Goal: Task Accomplishment & Management: Manage account settings

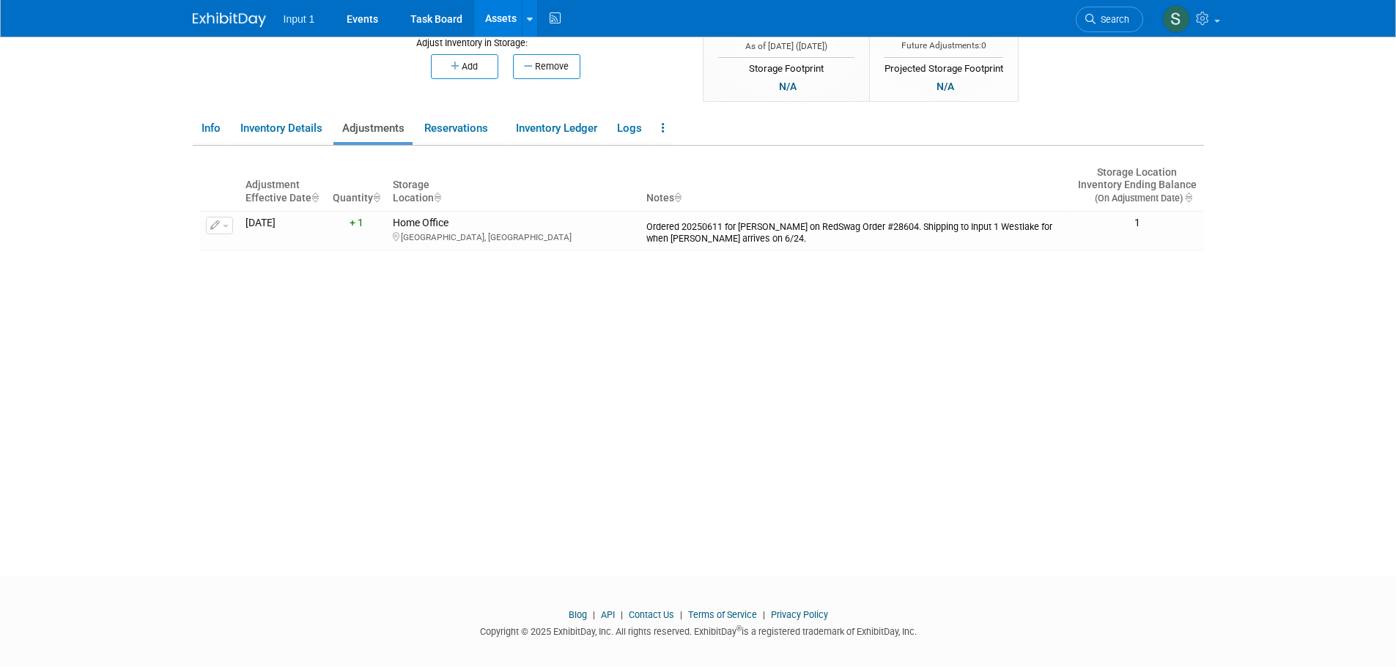
click at [883, 421] on div "Adjustment Effective Date Quantity Storage Location Notes Storage Location Inve…" at bounding box center [702, 333] width 1004 height 374
click at [802, 435] on div "Adjustment Effective Date Quantity Storage Location Notes Storage Location Inve…" at bounding box center [702, 333] width 1004 height 374
click at [369, 21] on link "Events" at bounding box center [362, 18] width 53 height 37
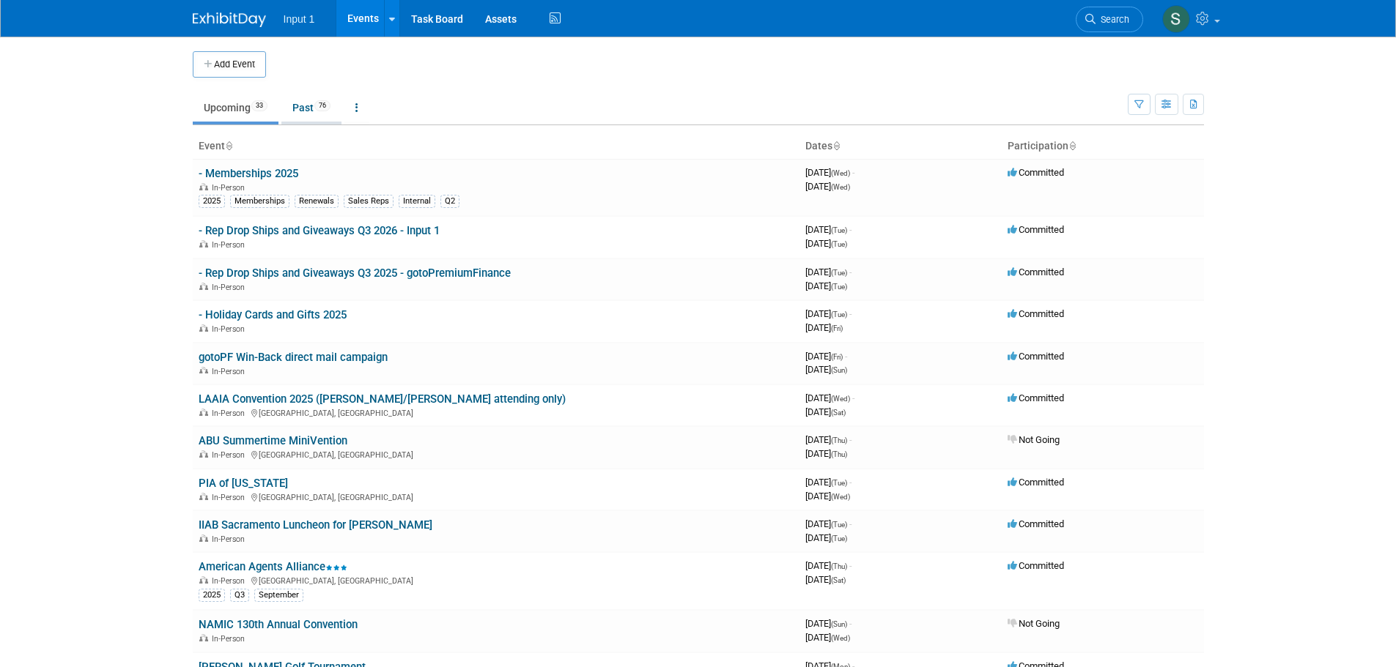
click at [297, 114] on link "Past 76" at bounding box center [311, 108] width 60 height 28
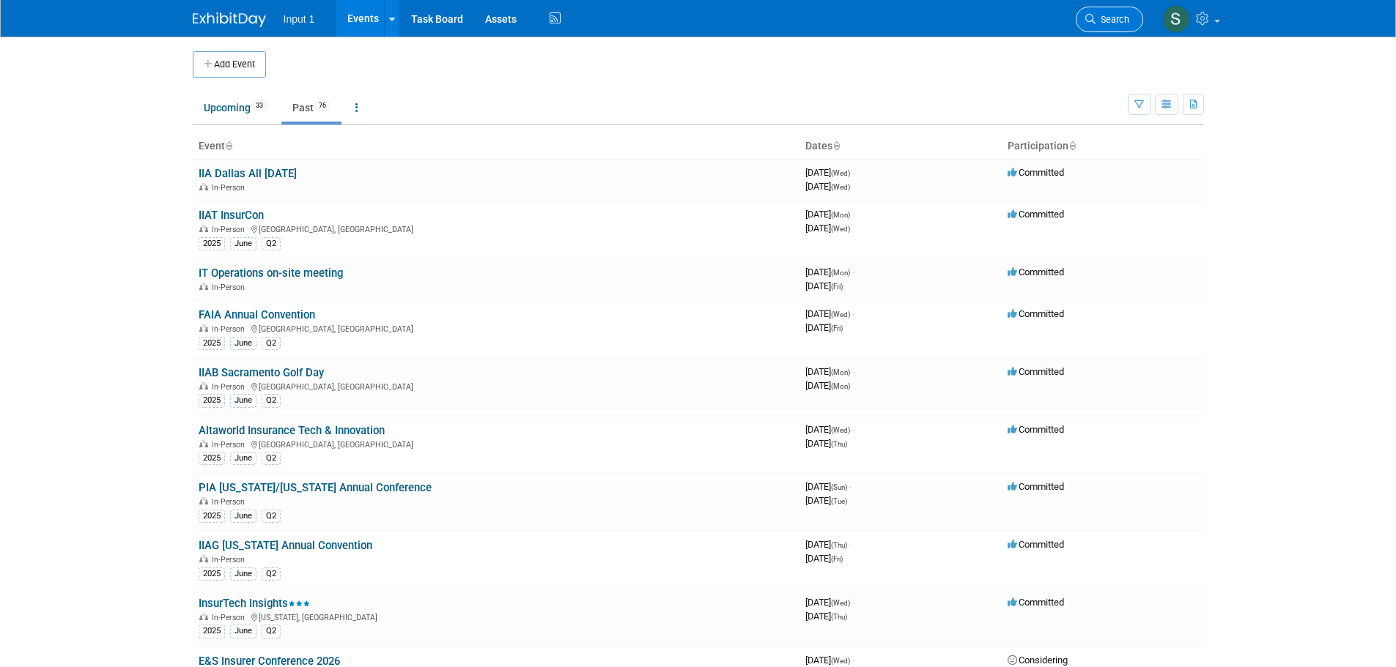
click at [1101, 15] on span "Search" at bounding box center [1112, 19] width 34 height 11
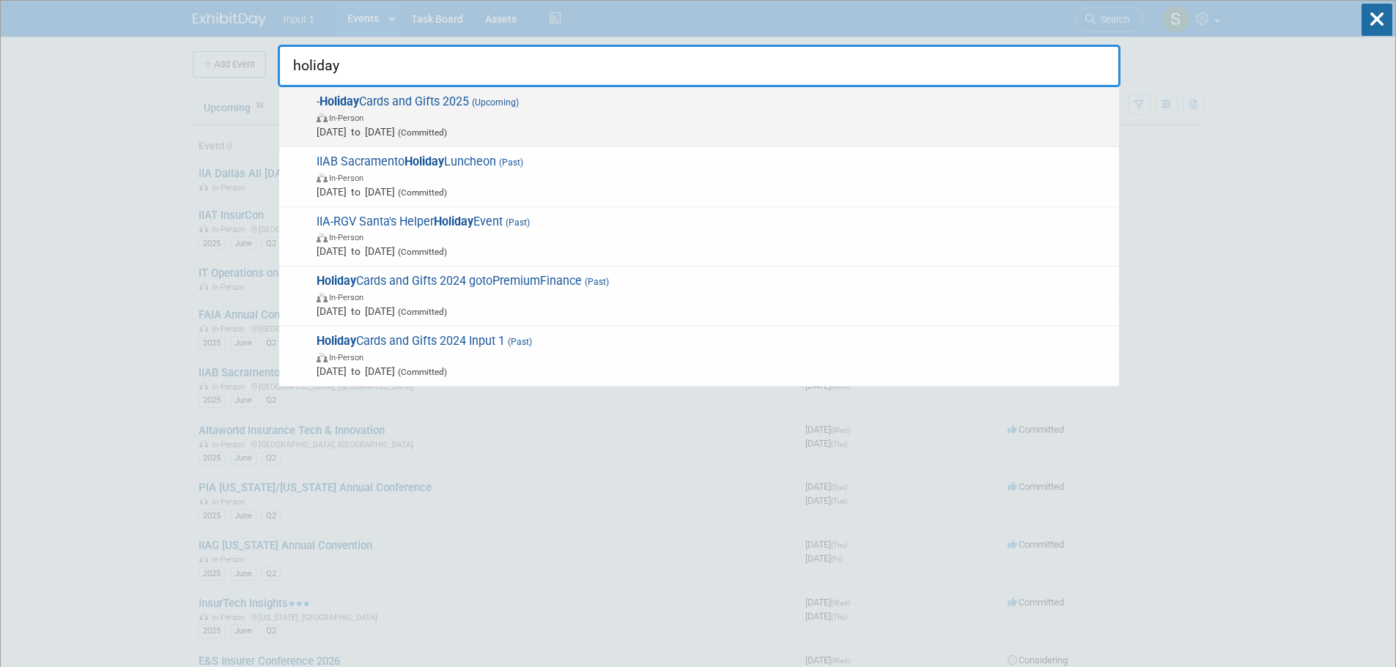
type input "holiday"
click at [409, 95] on span "- Holiday Cards and Gifts 2025 (Upcoming) In-Person Jul 1, 2025 to Dec 5, 2025 …" at bounding box center [711, 117] width 799 height 45
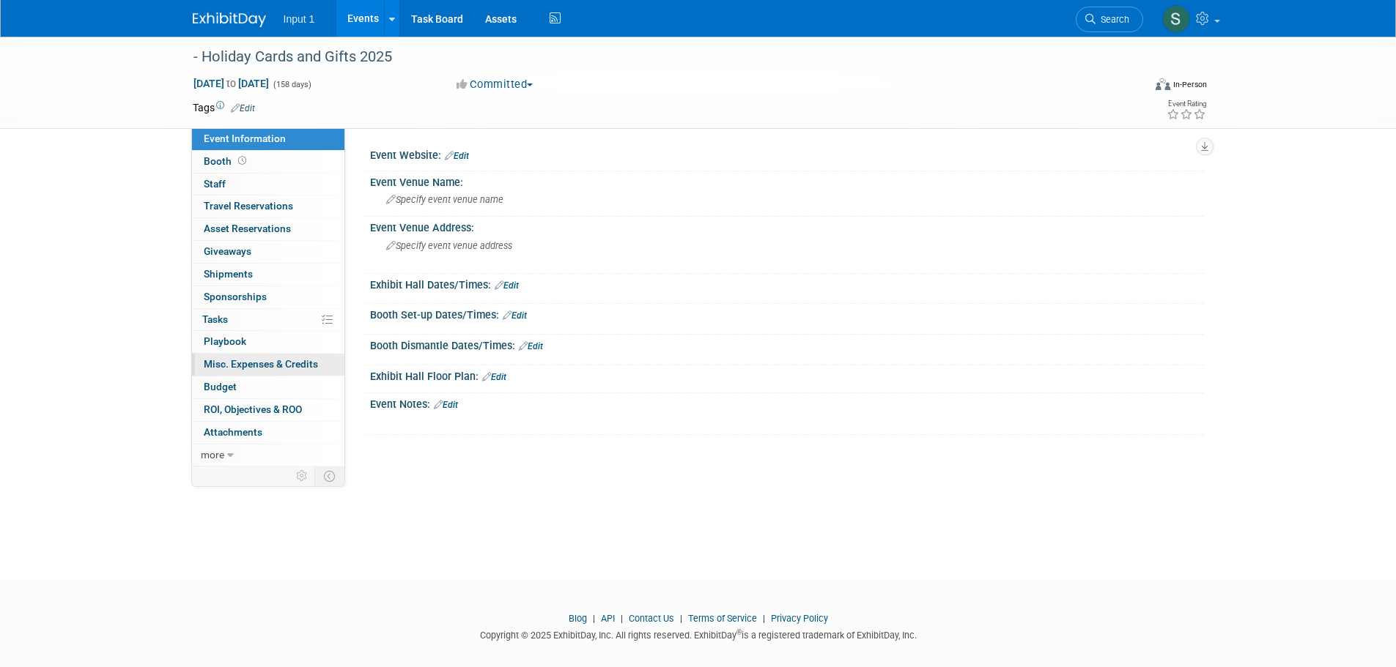
click at [243, 363] on span "Misc. Expenses & Credits 0" at bounding box center [261, 364] width 114 height 12
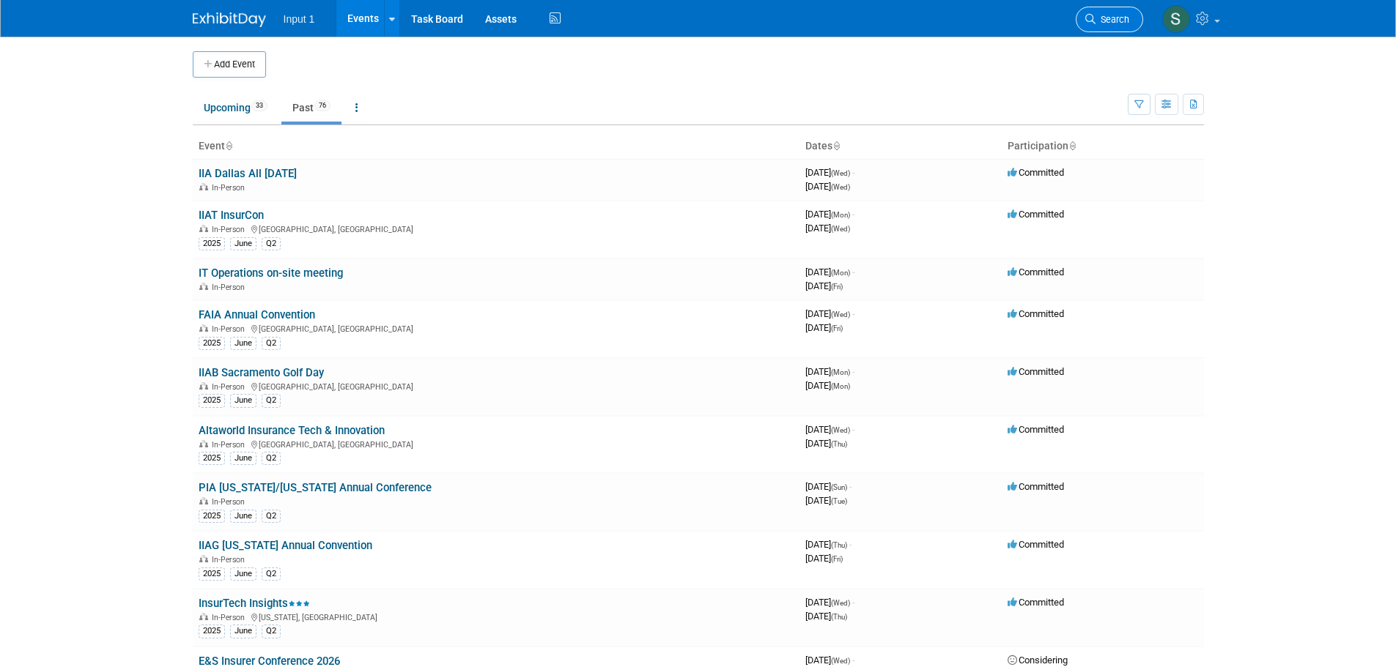
click at [1113, 23] on span "Search" at bounding box center [1112, 19] width 34 height 11
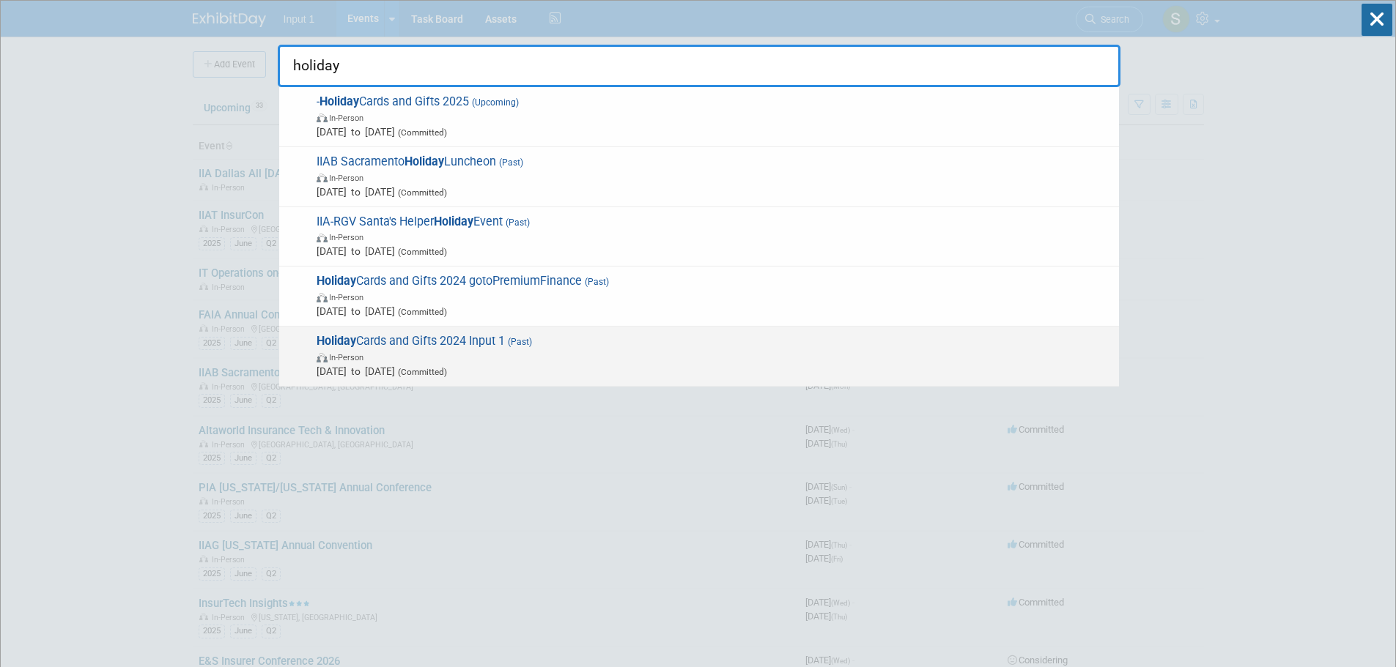
type input "holiday"
click at [445, 344] on span "Holiday Cards and Gifts 2024 Input 1 (Past) In-Person Dec 1, 2024 to Dec 10, 20…" at bounding box center [711, 356] width 799 height 45
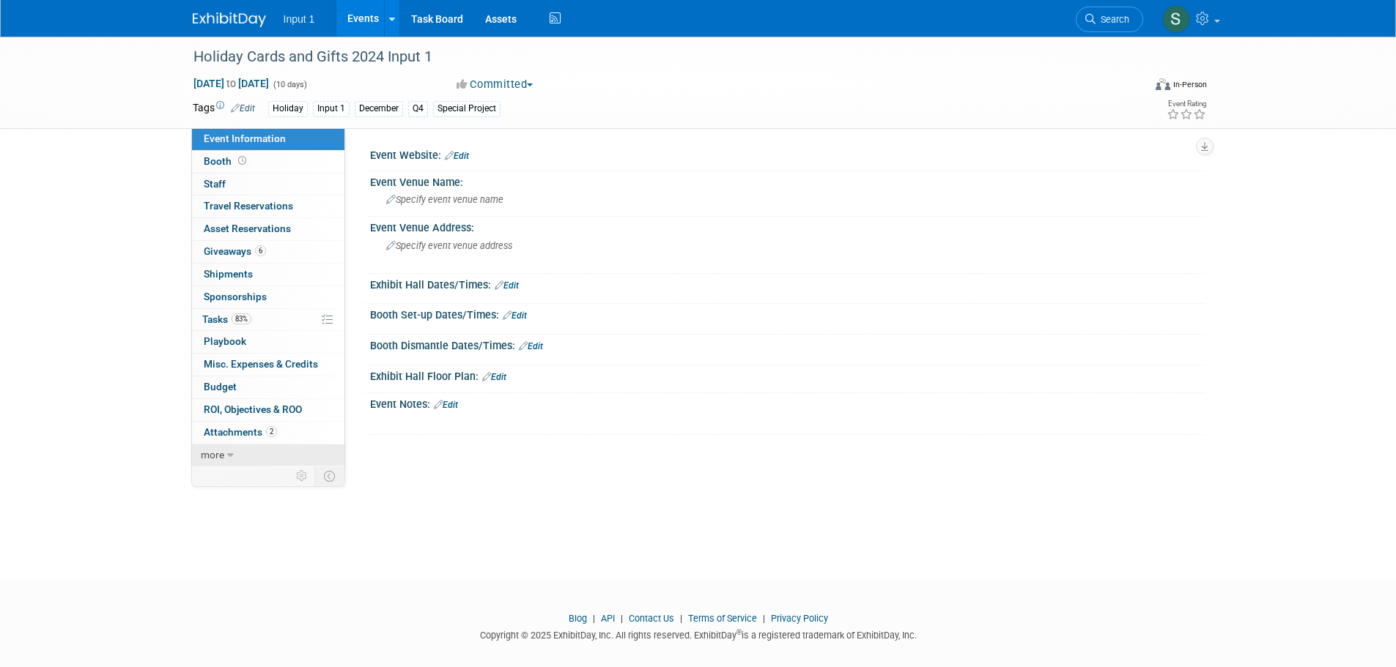
click at [226, 456] on link "more" at bounding box center [268, 456] width 152 height 22
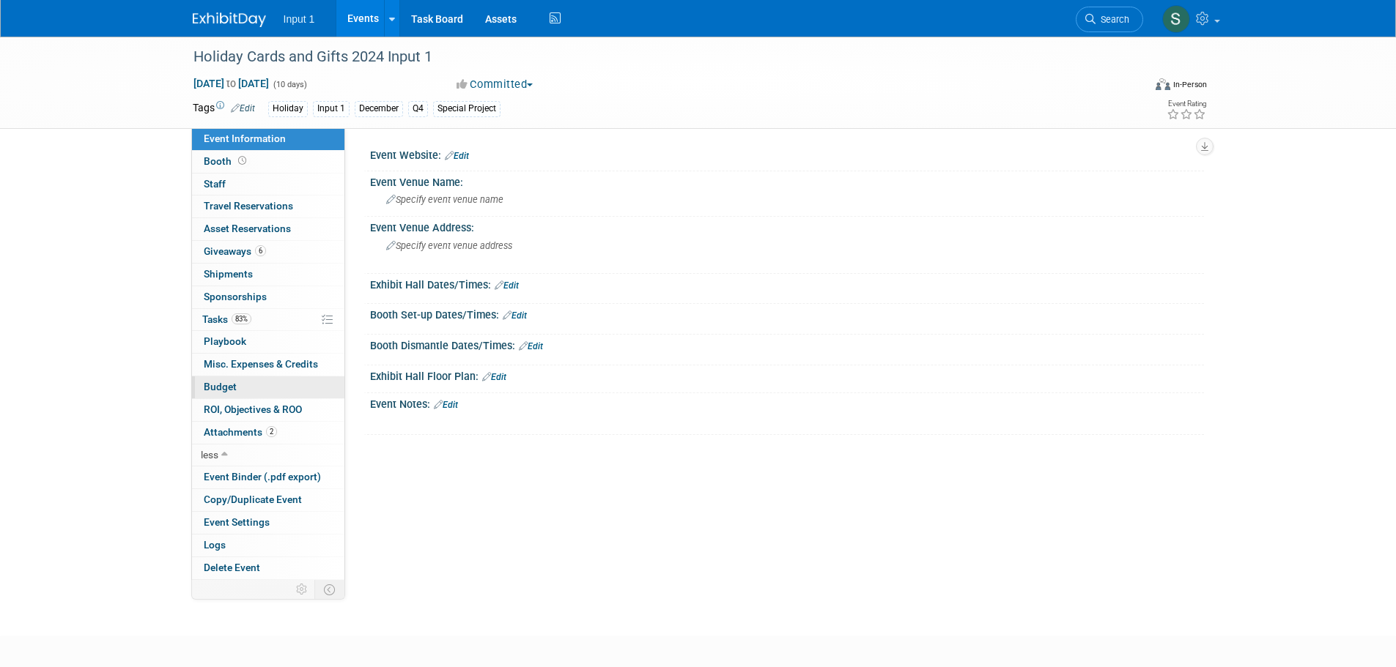
click at [224, 385] on span "Budget" at bounding box center [220, 387] width 33 height 12
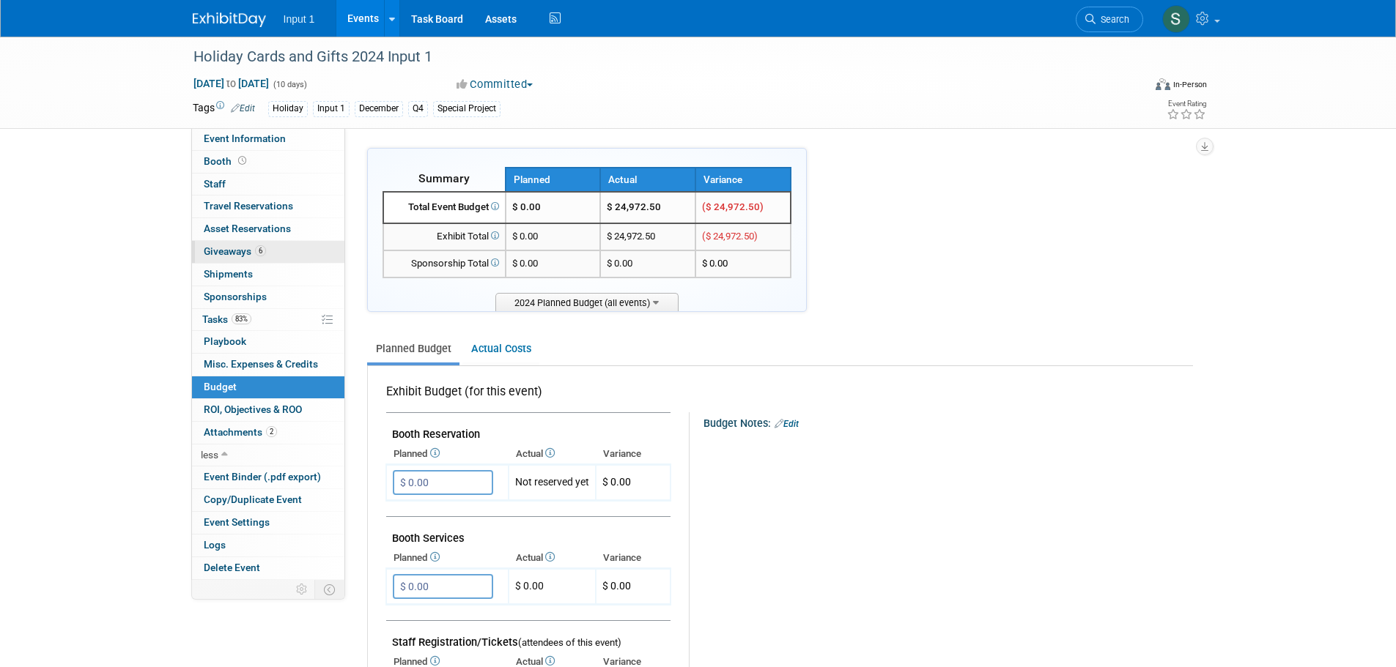
click at [231, 251] on span "Giveaways 6" at bounding box center [235, 251] width 62 height 12
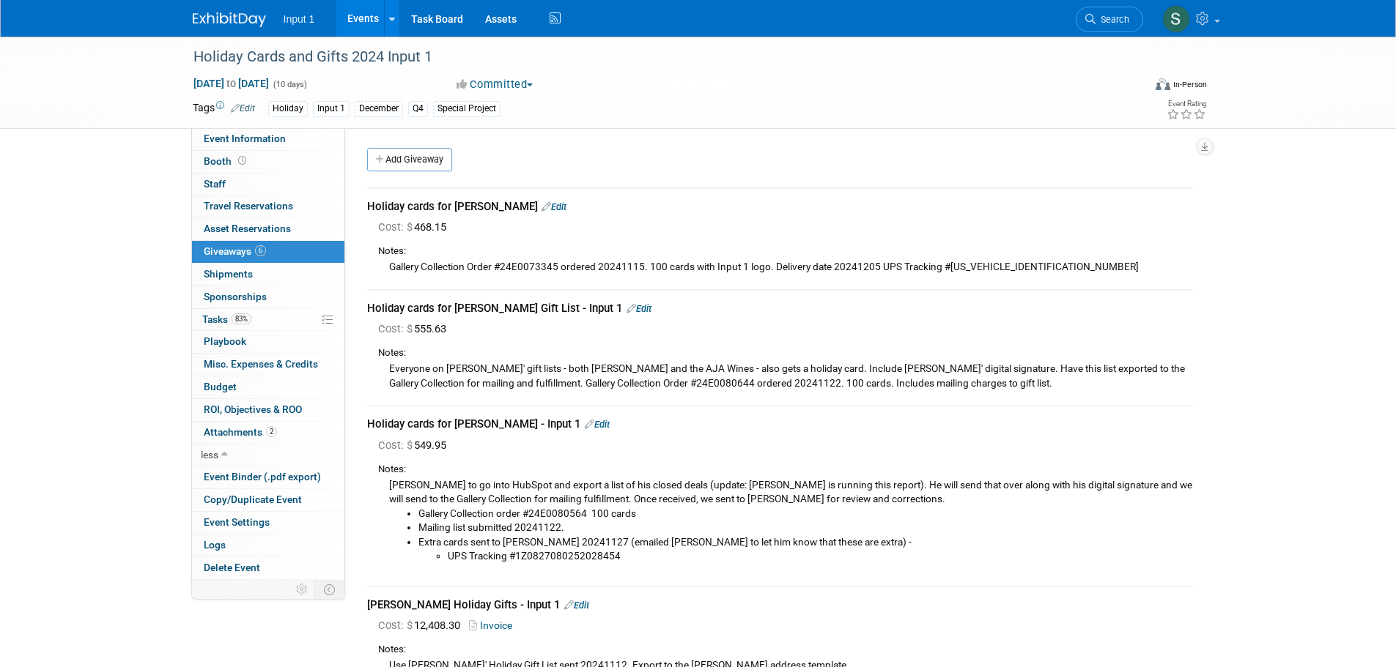
click at [847, 322] on div "Cost: $ 555.63" at bounding box center [785, 329] width 815 height 15
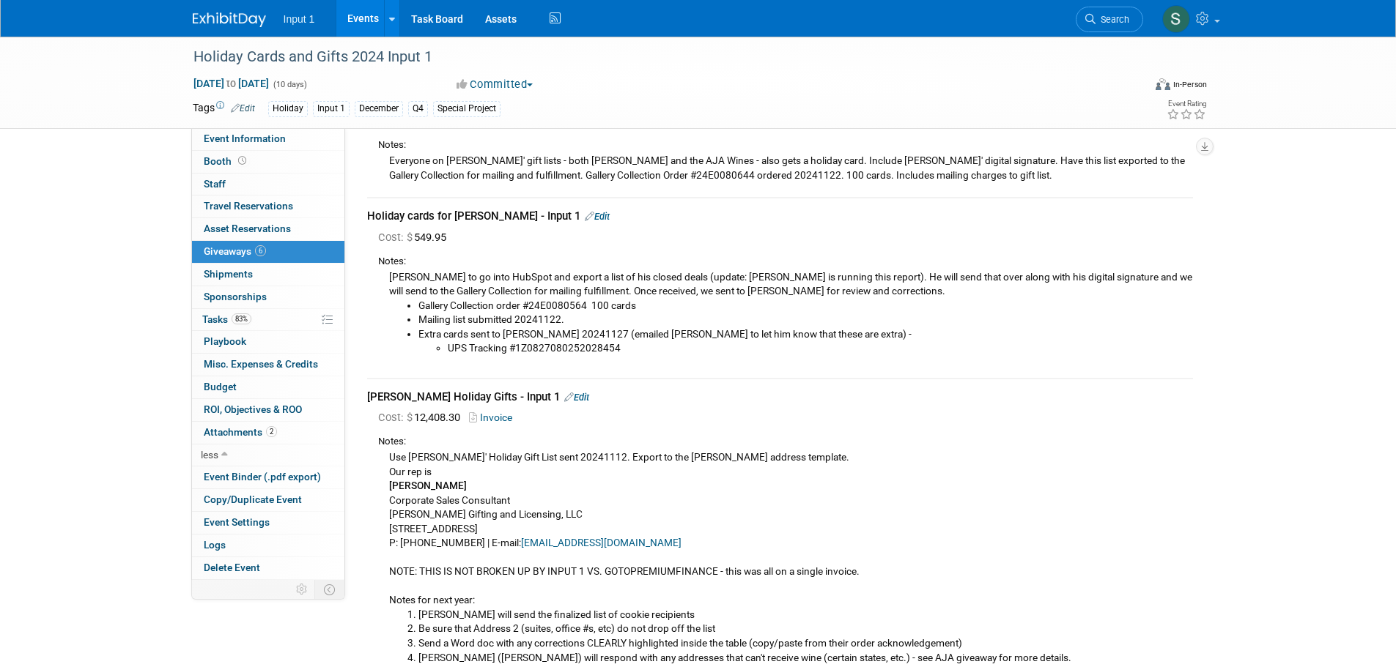
scroll to position [220, 0]
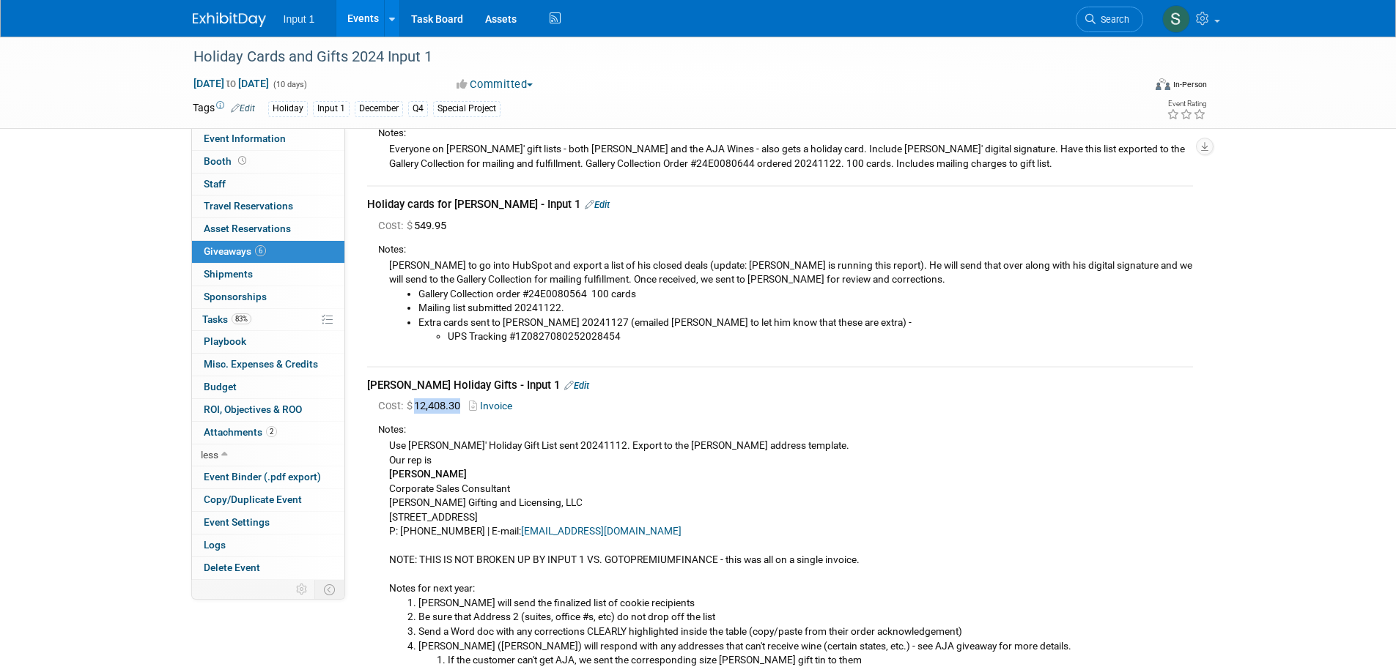
drag, startPoint x: 462, startPoint y: 406, endPoint x: 417, endPoint y: 412, distance: 45.9
click at [417, 412] on div "Cost: $ 12,408.30 Invoice" at bounding box center [785, 406] width 815 height 15
copy span "12,408.30"
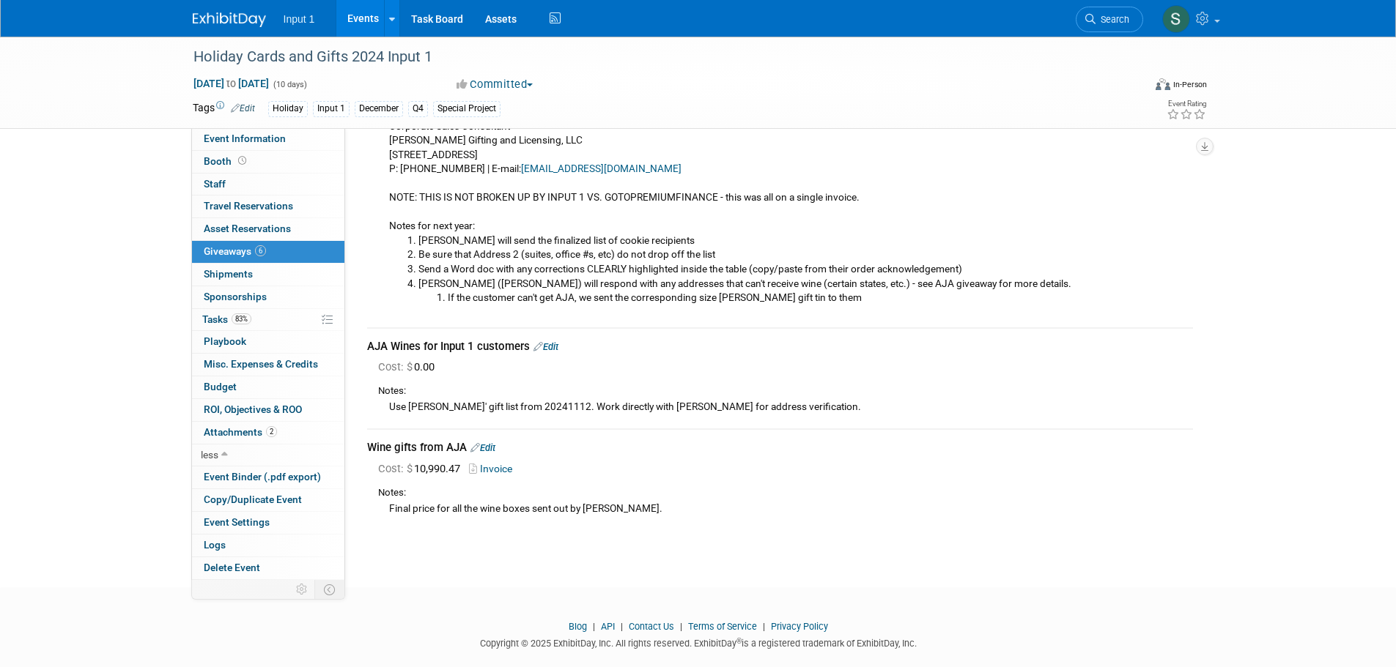
scroll to position [605, 0]
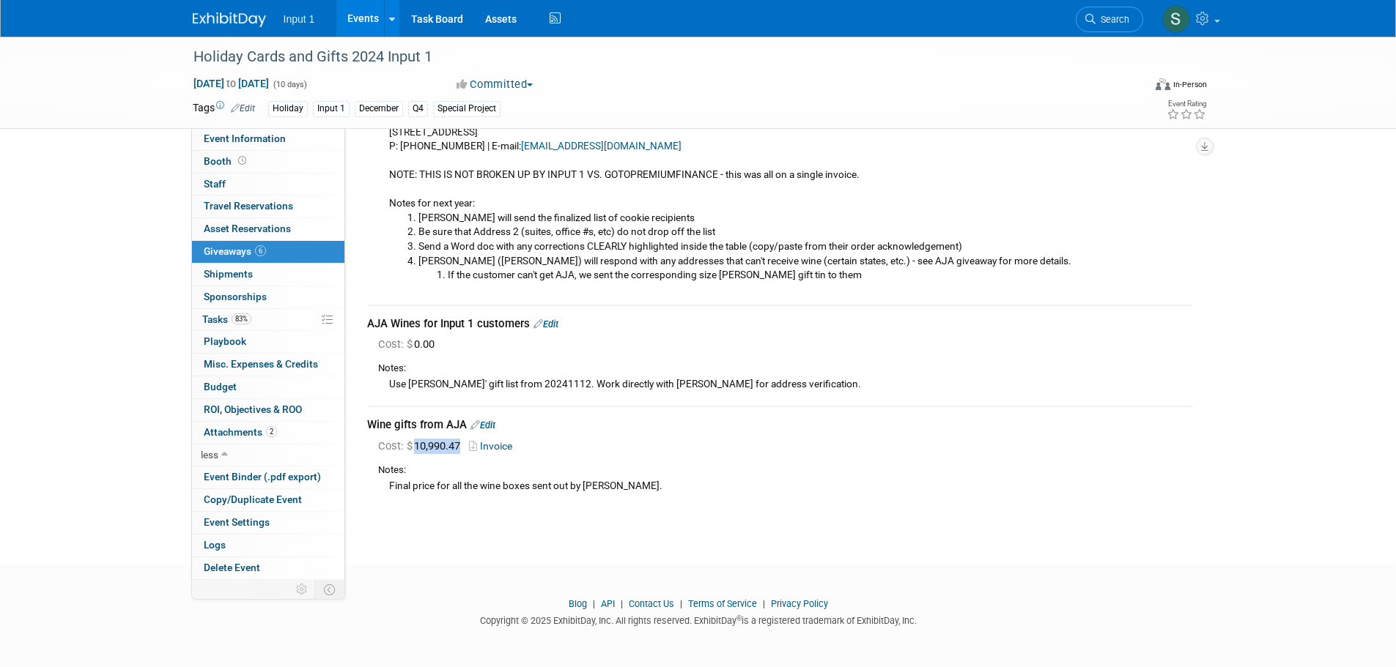
drag, startPoint x: 462, startPoint y: 447, endPoint x: 416, endPoint y: 450, distance: 45.5
click at [416, 450] on span "Cost: $ 10,990.47" at bounding box center [422, 446] width 88 height 13
copy span "10,990.47"
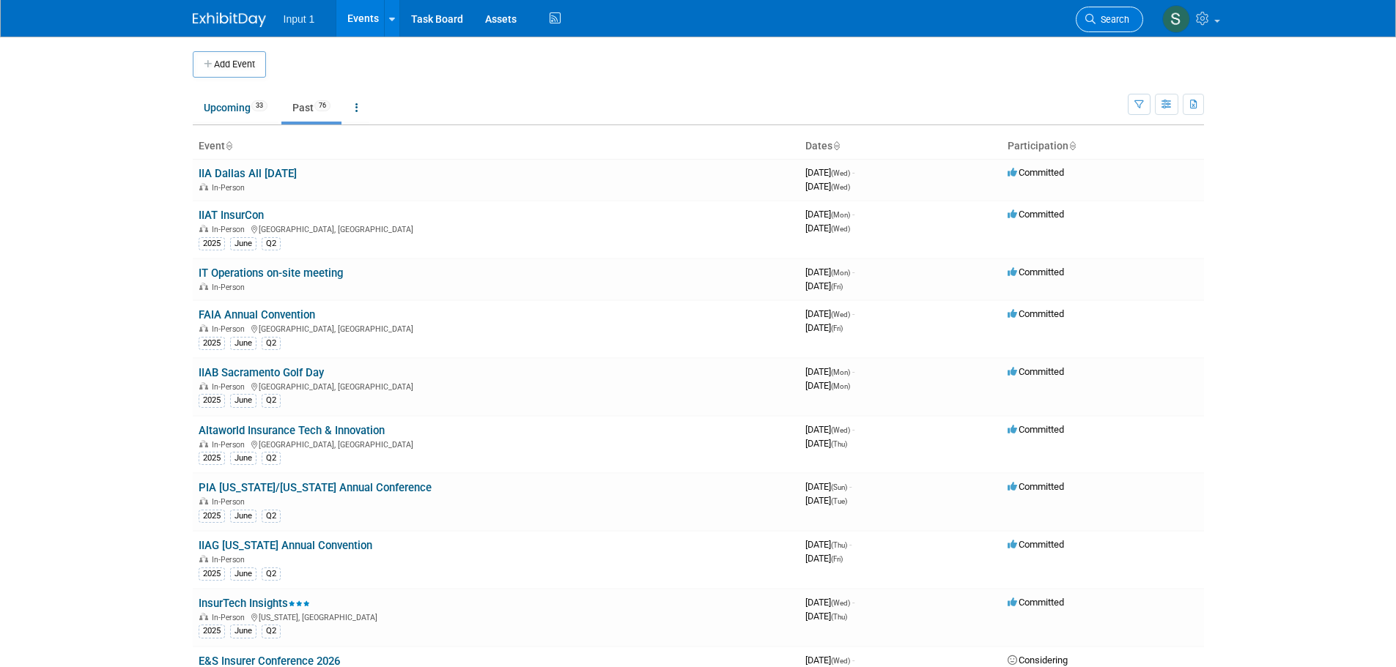
click at [1096, 18] on span "Search" at bounding box center [1112, 19] width 34 height 11
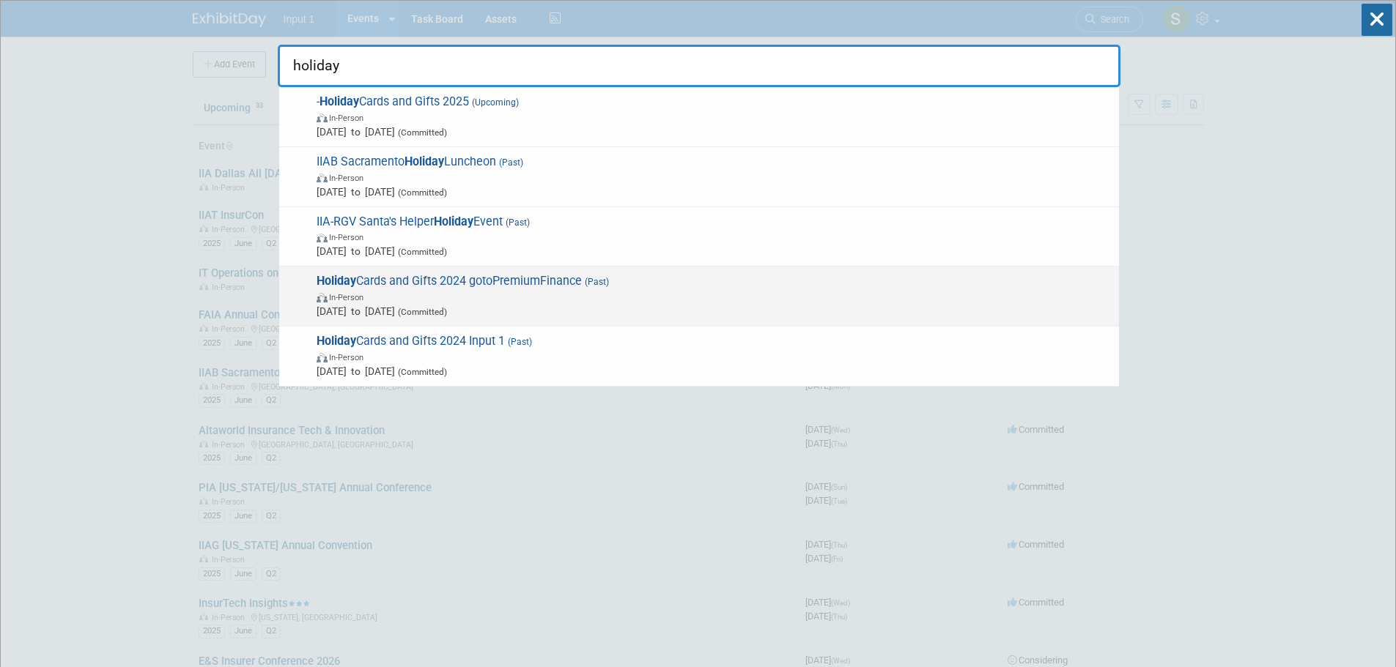
type input "holiday"
click at [565, 275] on span "Holiday Cards and Gifts 2024 gotoPremiumFinance (Past) In-Person Dec 1, 2024 to…" at bounding box center [711, 296] width 799 height 45
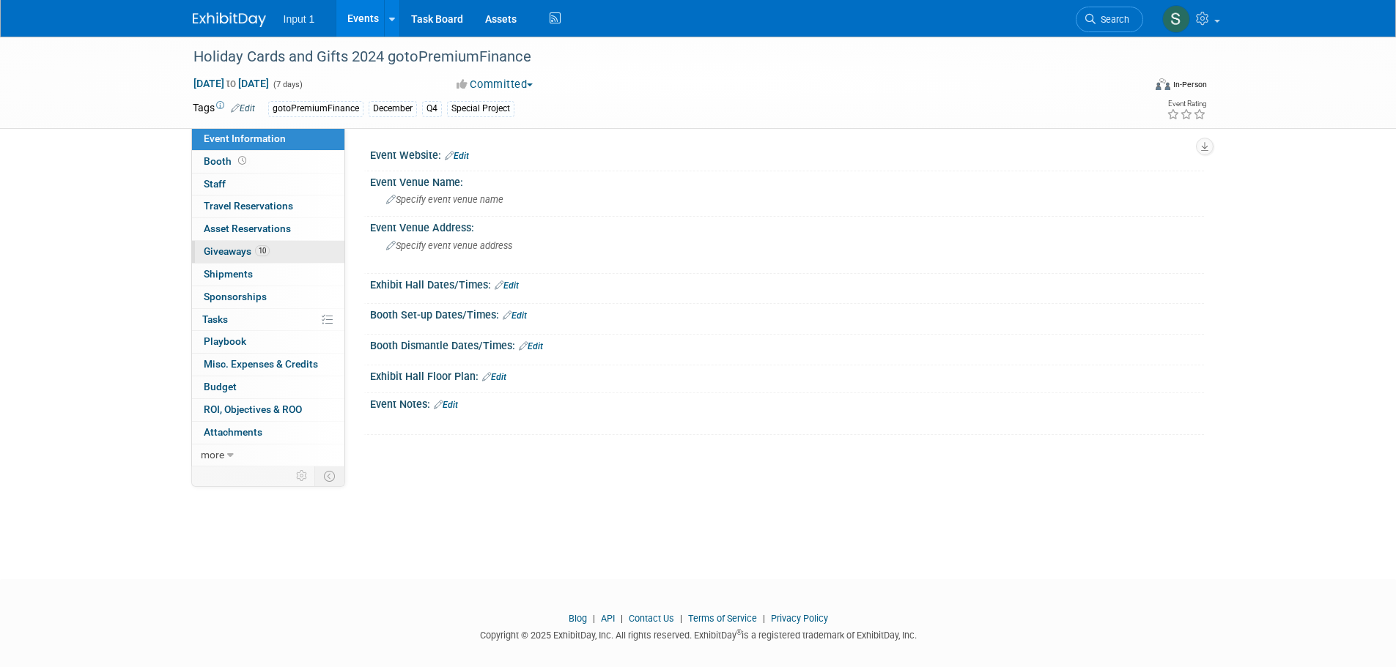
click at [224, 251] on span "Giveaways 10" at bounding box center [237, 251] width 66 height 12
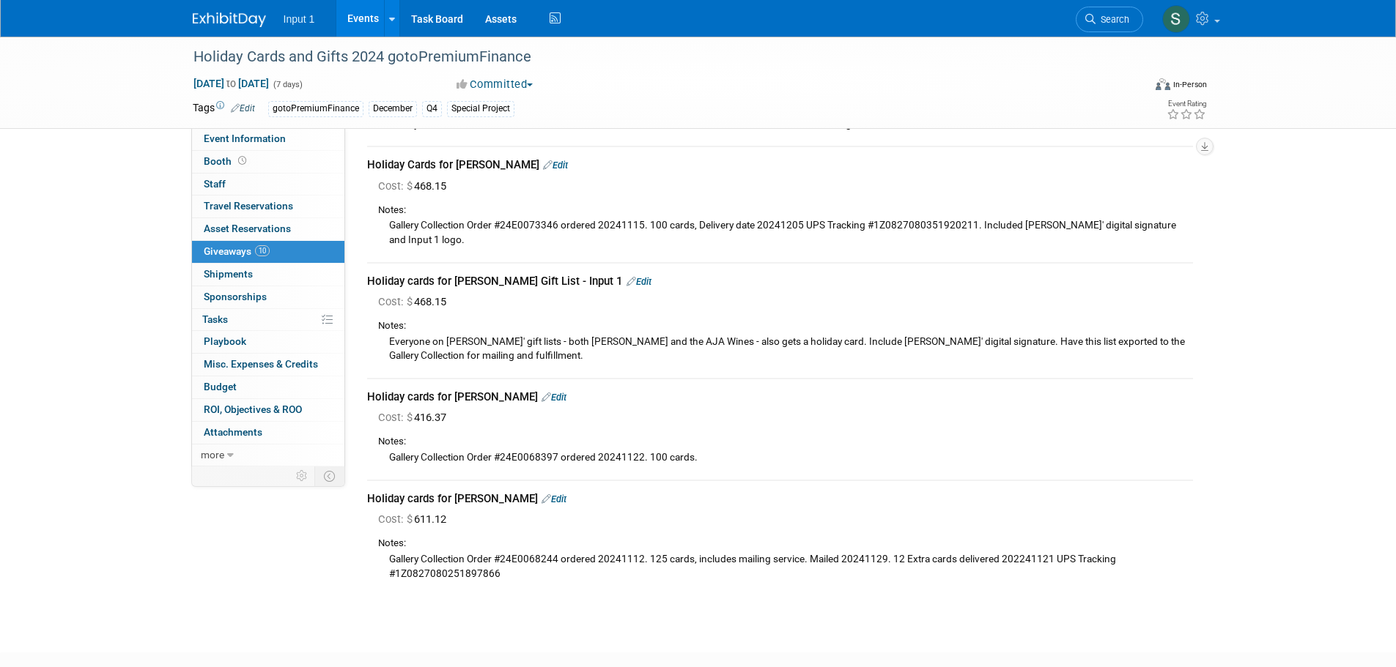
scroll to position [659, 0]
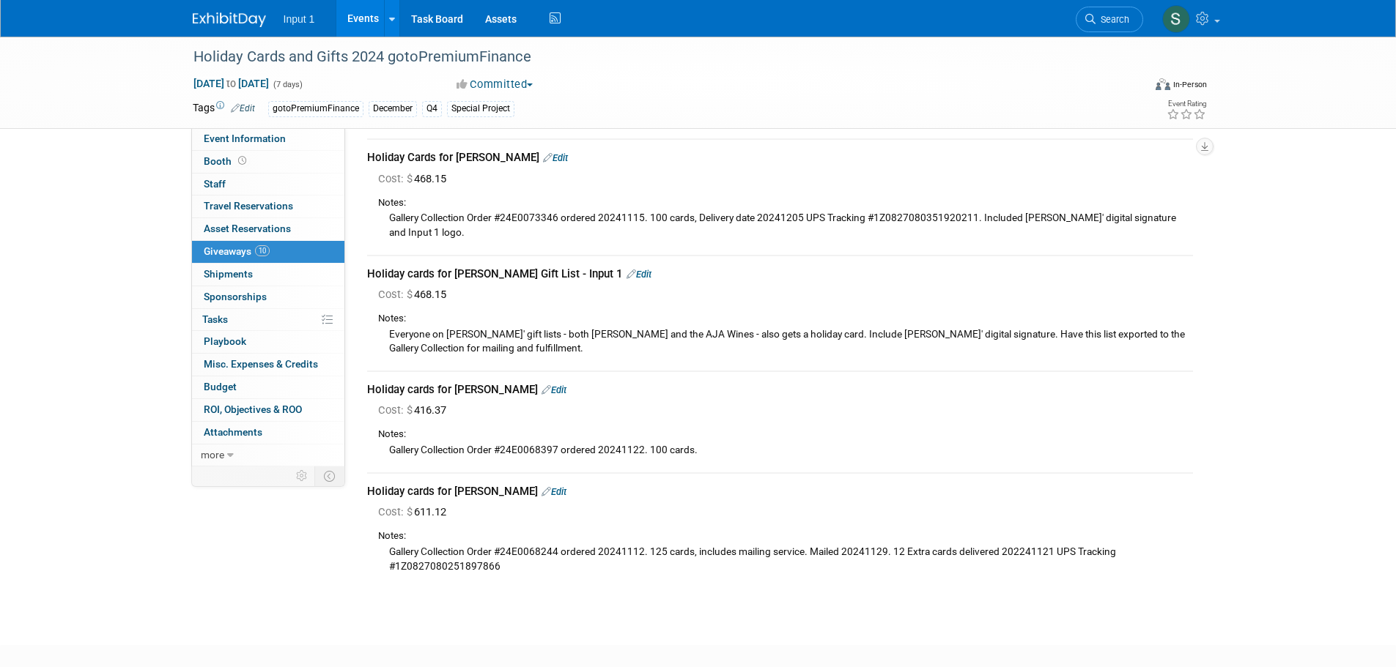
drag, startPoint x: 1106, startPoint y: 384, endPoint x: 1087, endPoint y: 388, distance: 19.4
click at [1106, 384] on div "Holiday cards for Ron Toledo Edit" at bounding box center [780, 389] width 826 height 15
click at [221, 391] on span "Budget" at bounding box center [220, 387] width 33 height 12
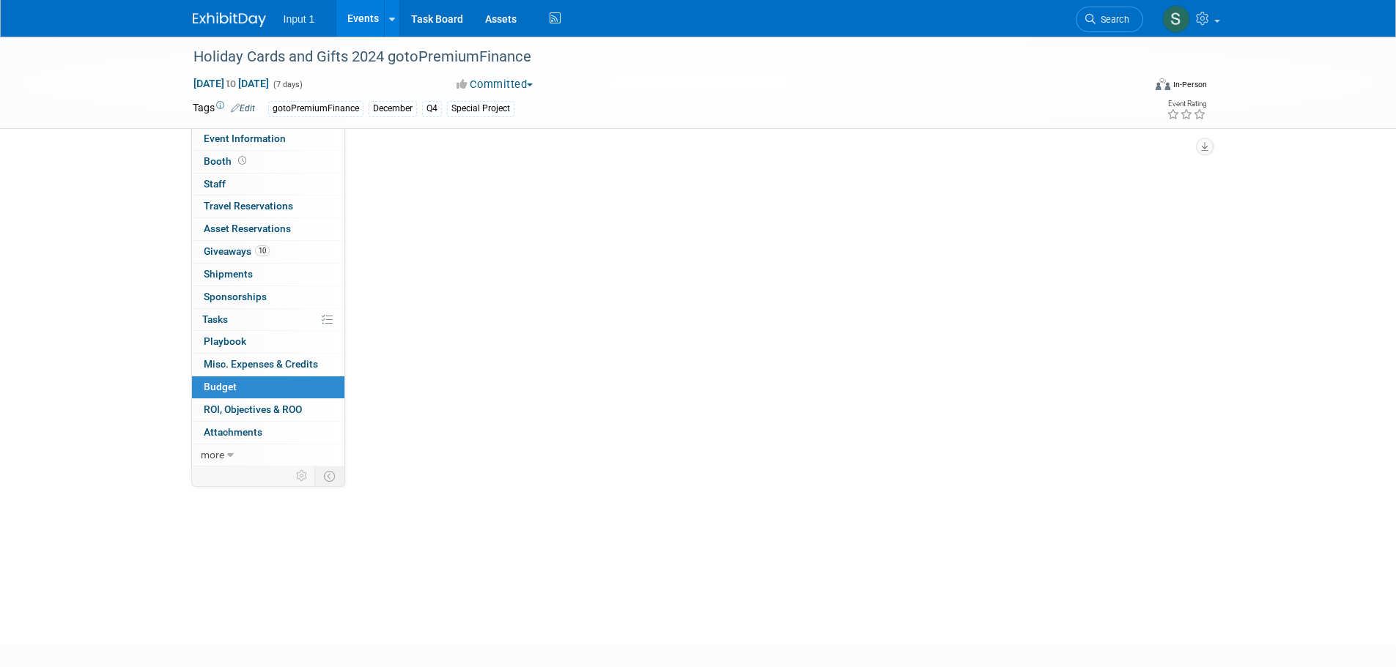
scroll to position [0, 0]
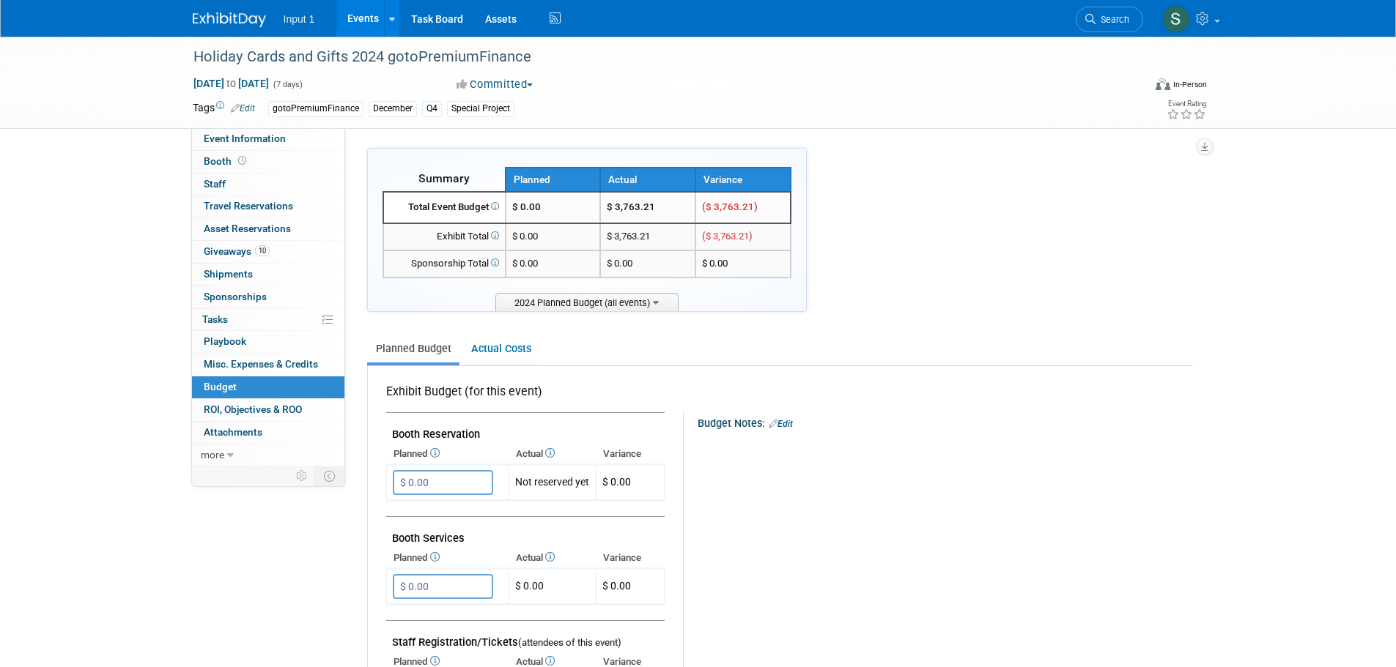
drag, startPoint x: 654, startPoint y: 206, endPoint x: 616, endPoint y: 221, distance: 40.8
click at [616, 221] on td "$ 3,763.21" at bounding box center [647, 208] width 95 height 32
copy td "3,763.21"
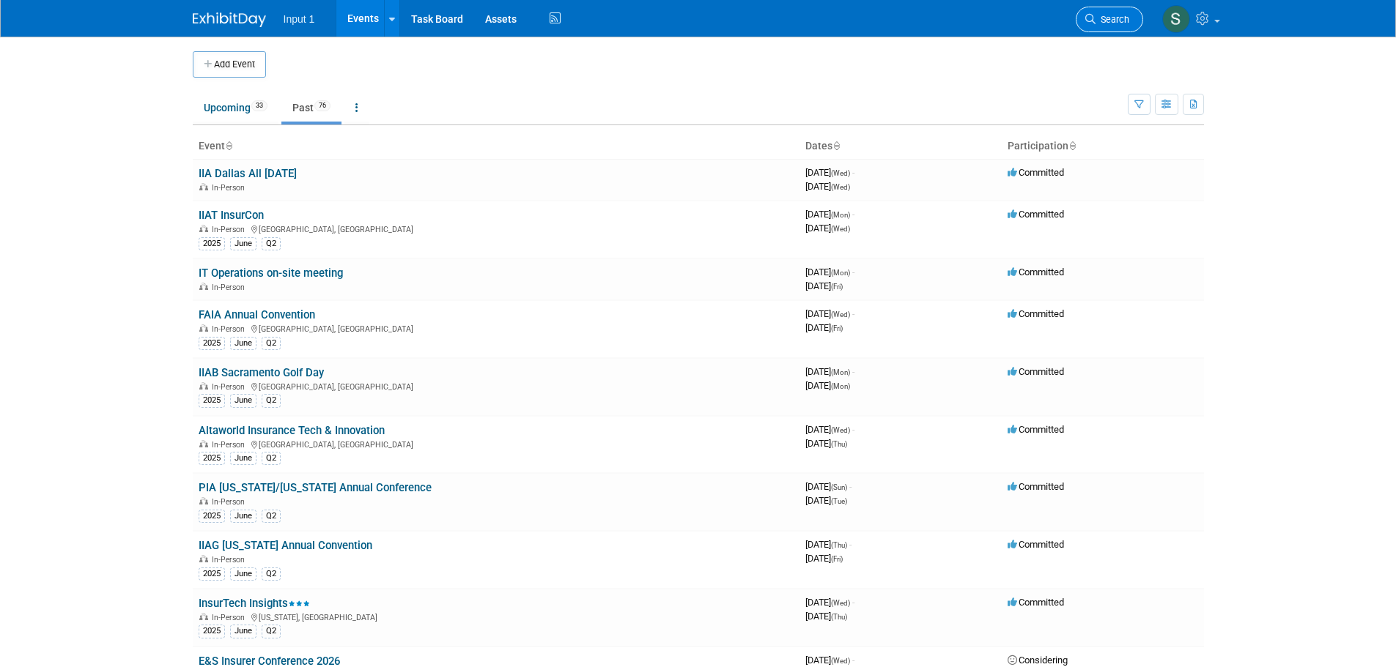
click at [1101, 22] on span "Search" at bounding box center [1112, 19] width 34 height 11
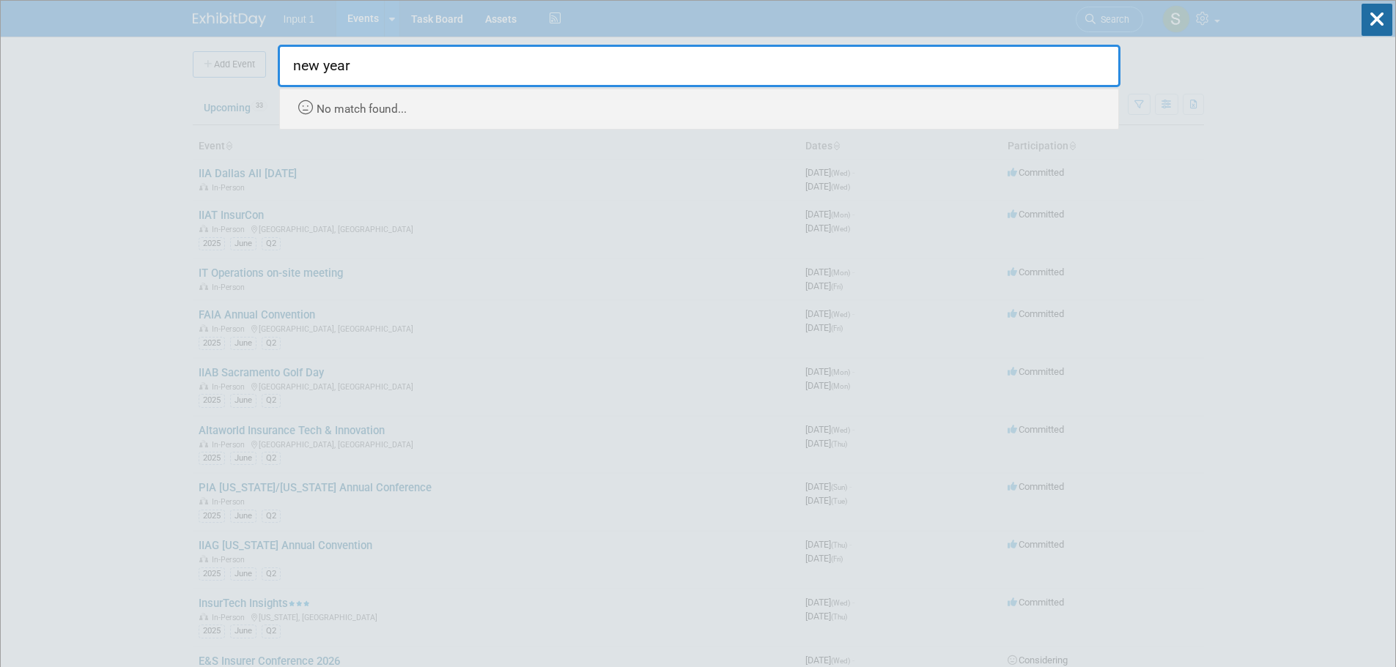
type input "new year"
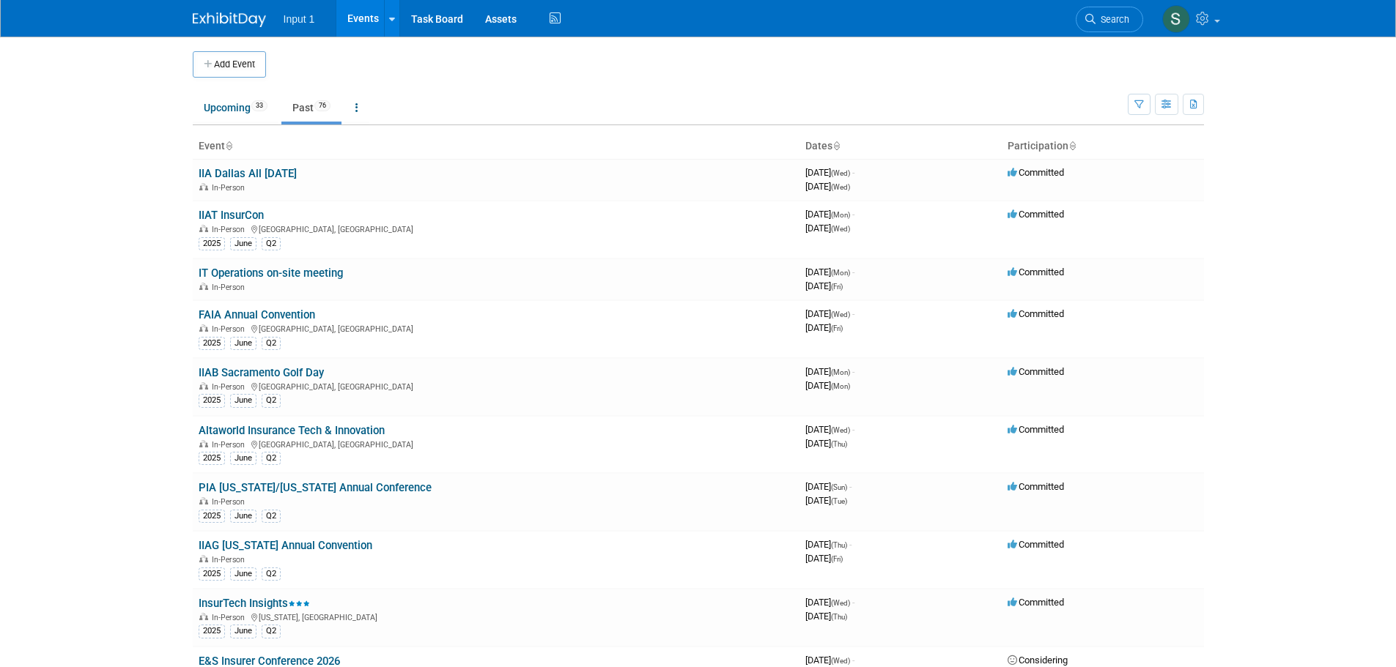
click at [366, 19] on link "Events" at bounding box center [362, 18] width 53 height 37
click at [220, 112] on link "Upcoming 33" at bounding box center [236, 108] width 86 height 28
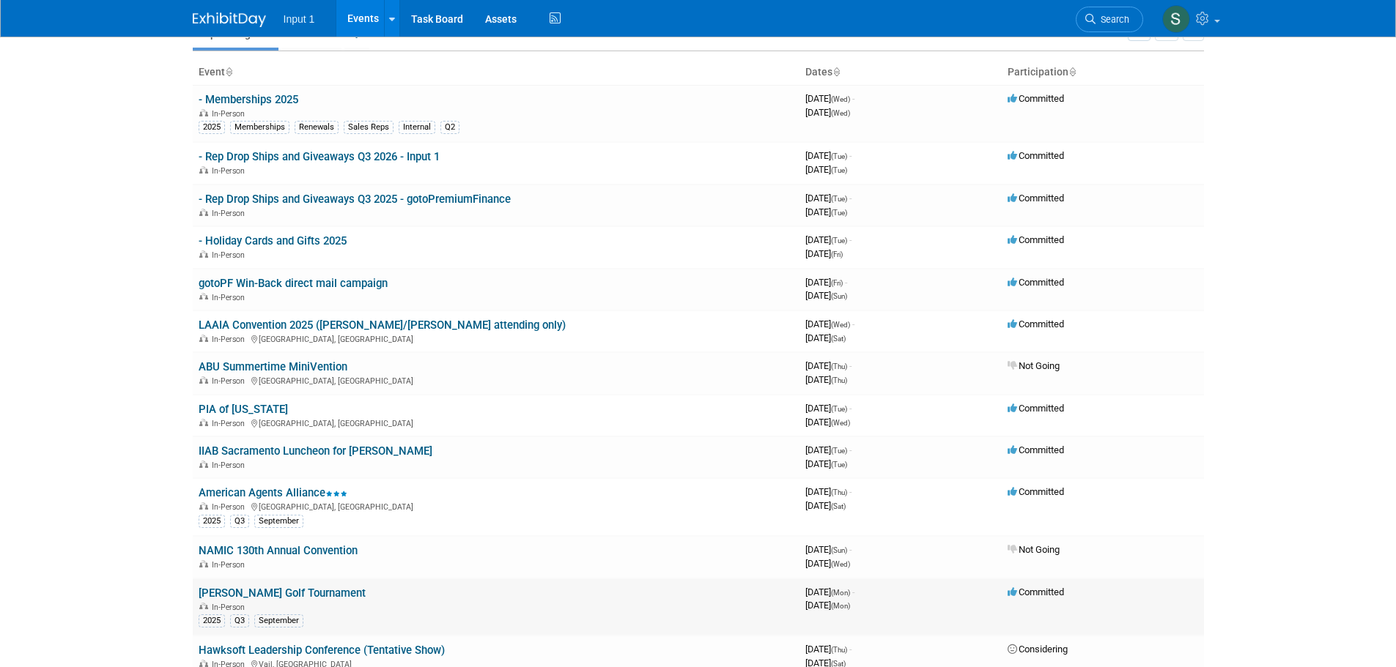
scroll to position [293, 0]
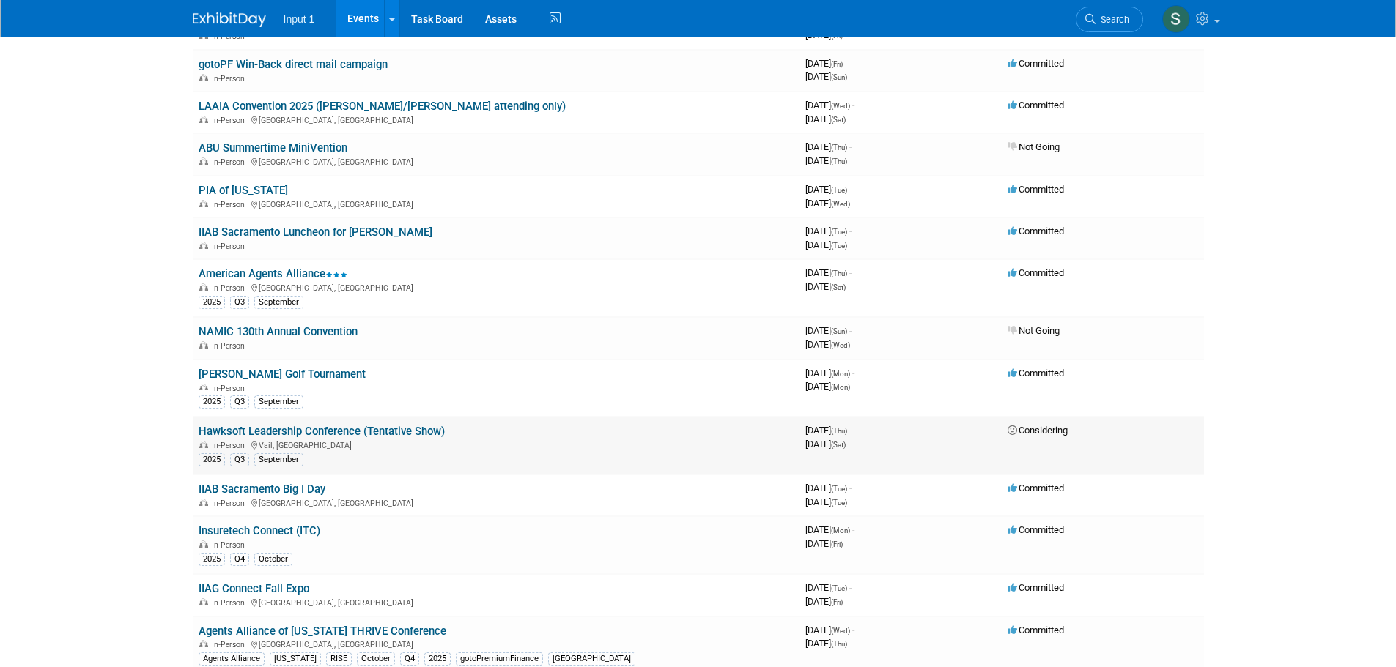
click at [1050, 430] on span "Considering" at bounding box center [1037, 430] width 60 height 11
click at [367, 426] on link "Hawksoft Leadership Conference (Tentative Show)" at bounding box center [322, 431] width 246 height 13
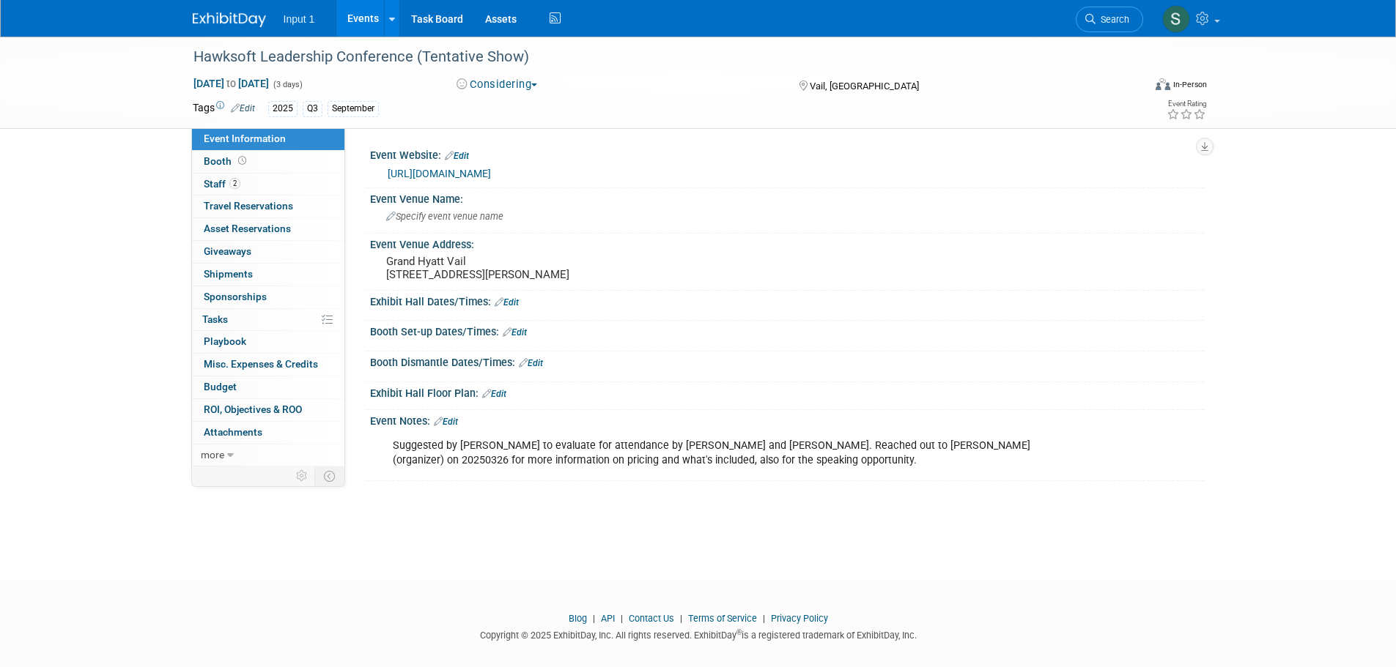
click at [532, 93] on div "Oct 2, 2025 to Oct 4, 2025 (3 days) Oct 2, 2025 to Oct 4, 2025 Considering Comm…" at bounding box center [700, 87] width 1037 height 22
click at [532, 87] on button "Considering" at bounding box center [497, 84] width 92 height 15
click at [505, 150] on link "Not Going" at bounding box center [510, 149] width 116 height 21
click at [456, 427] on link "Edit" at bounding box center [446, 422] width 24 height 10
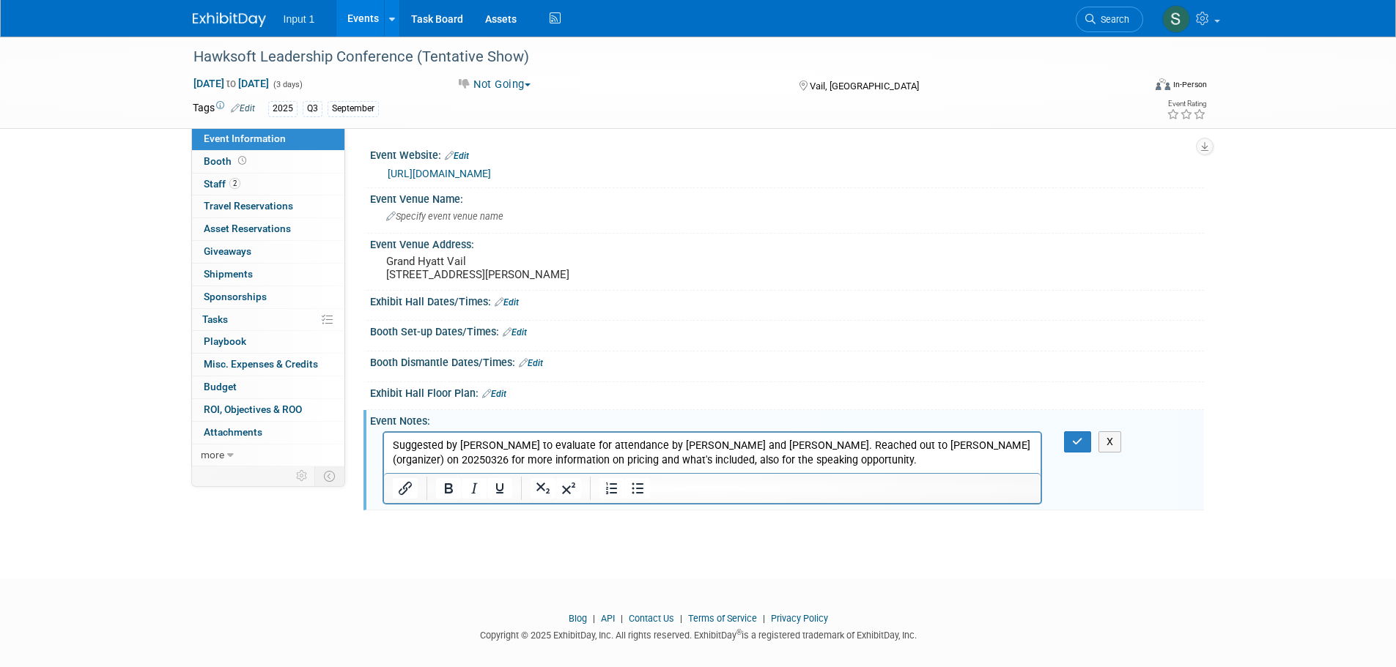
click at [805, 453] on p "Suggested by Jonathan to evaluate for attendance by Angie and Jake Greif. Reach…" at bounding box center [712, 452] width 640 height 29
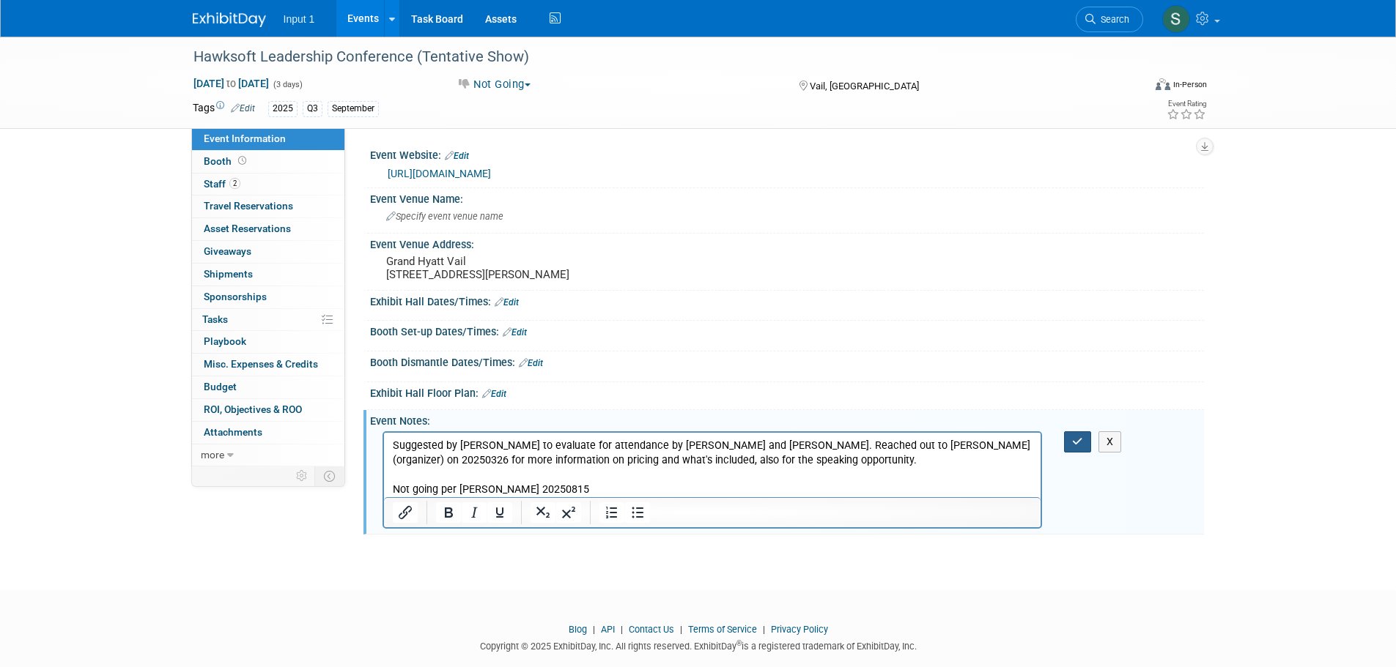
click at [1077, 453] on button "button" at bounding box center [1077, 441] width 27 height 21
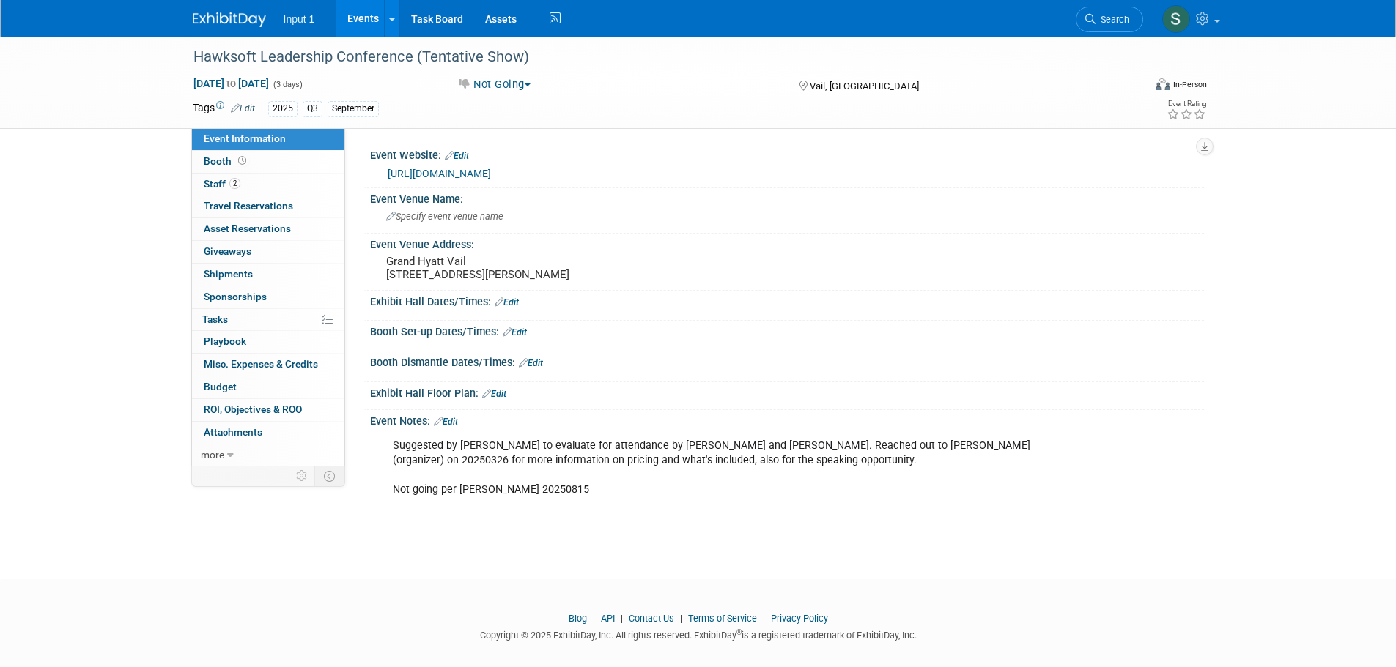
scroll to position [15, 0]
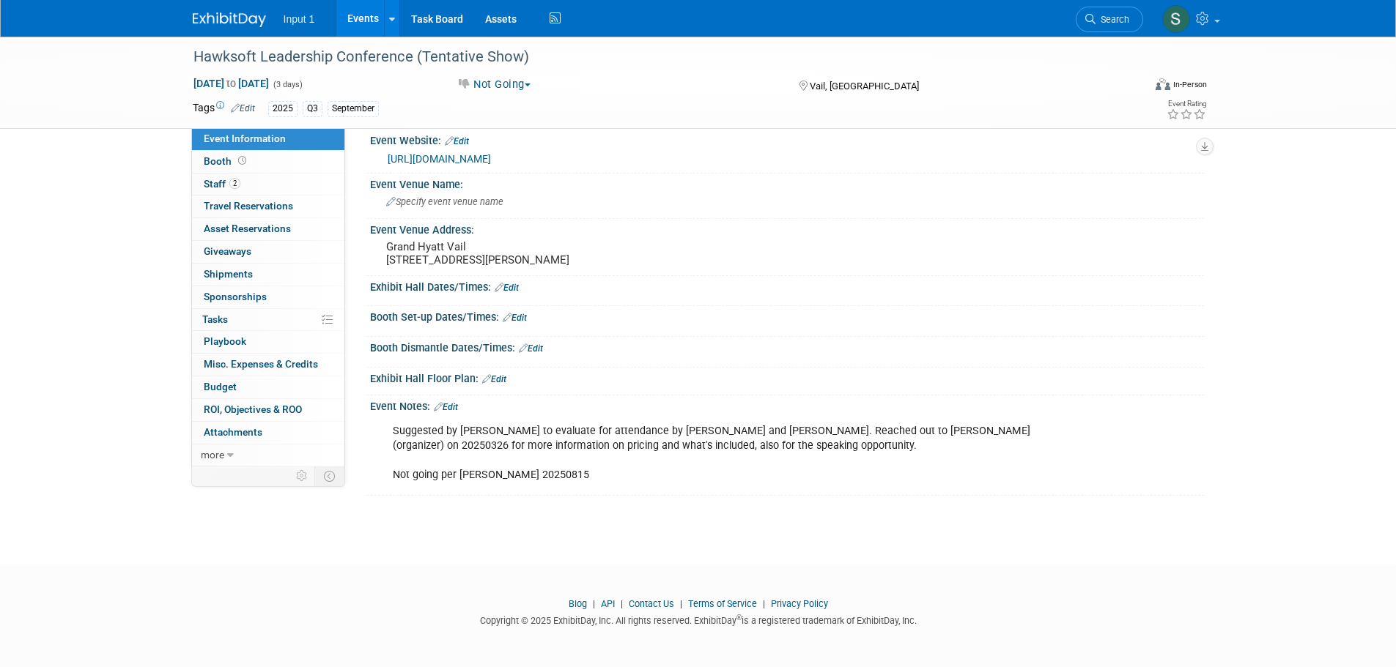
click at [361, 15] on link "Events" at bounding box center [362, 18] width 53 height 37
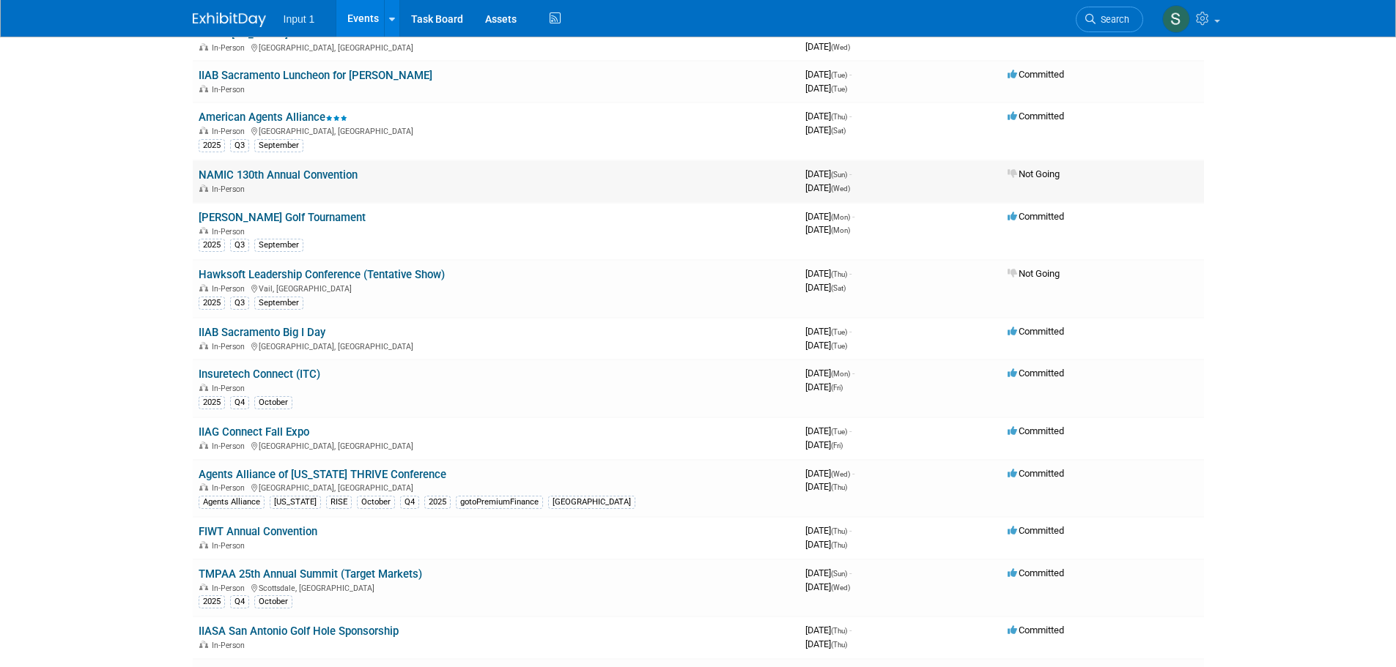
scroll to position [513, 0]
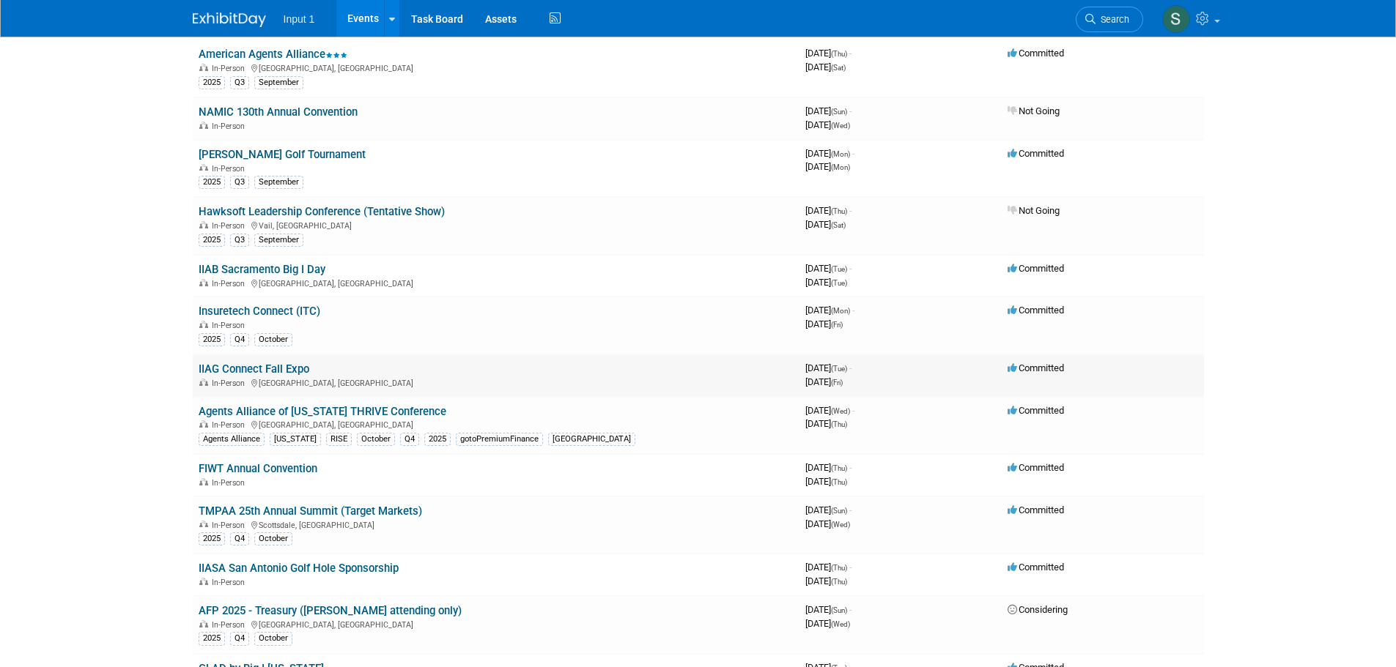
click at [272, 371] on link "IIAG Connect Fall Expo" at bounding box center [254, 369] width 111 height 13
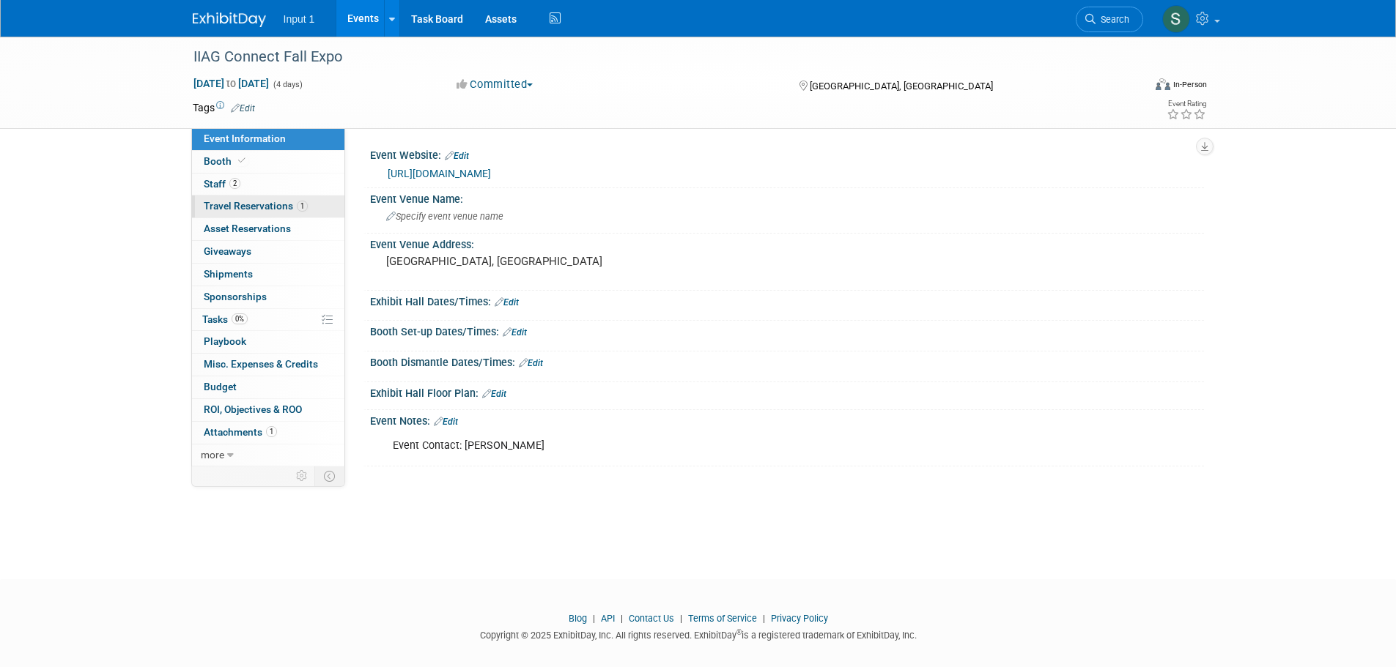
click at [242, 206] on span "Travel Reservations 1" at bounding box center [256, 206] width 104 height 12
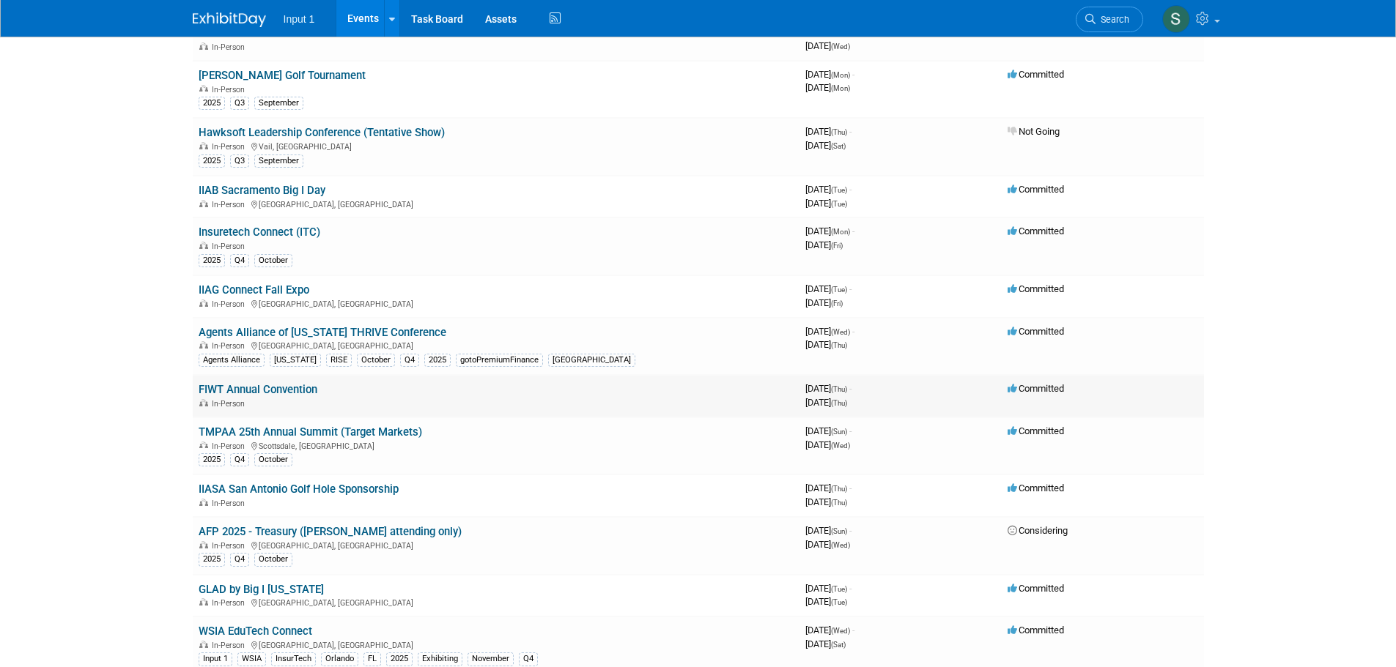
scroll to position [586, 0]
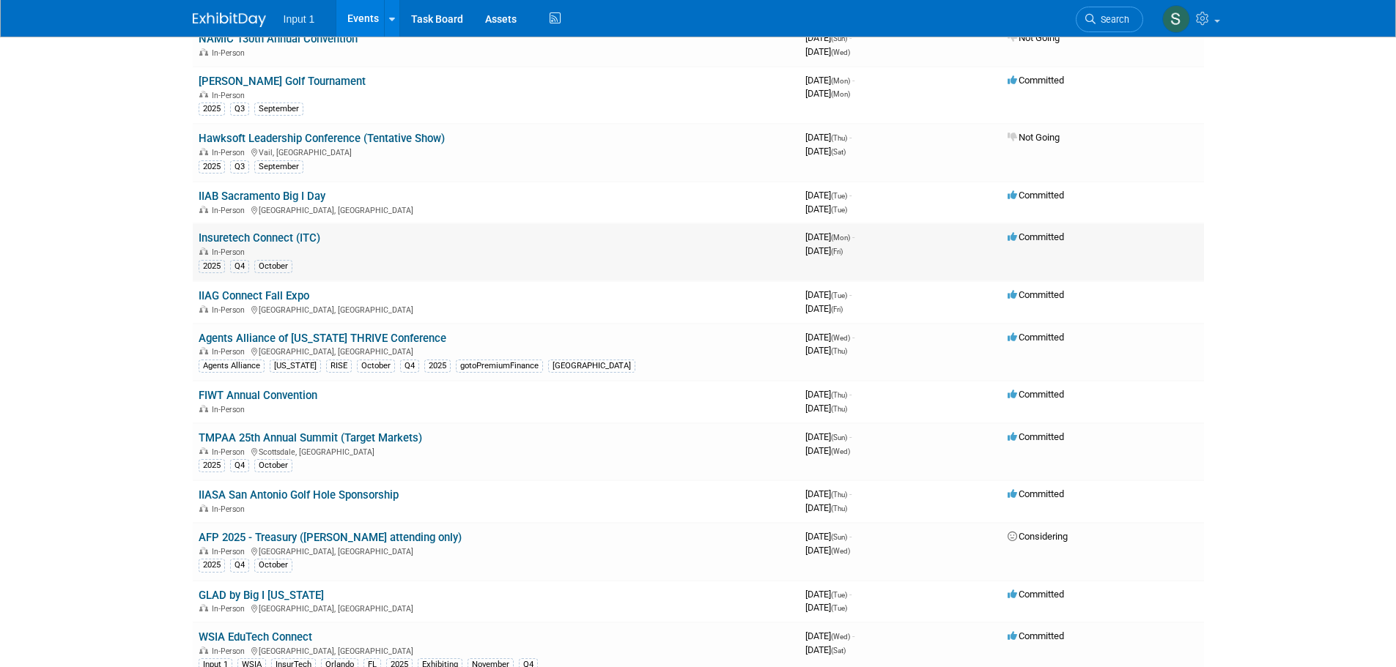
click at [276, 236] on link "Insuretech Connect (ITC)" at bounding box center [260, 237] width 122 height 13
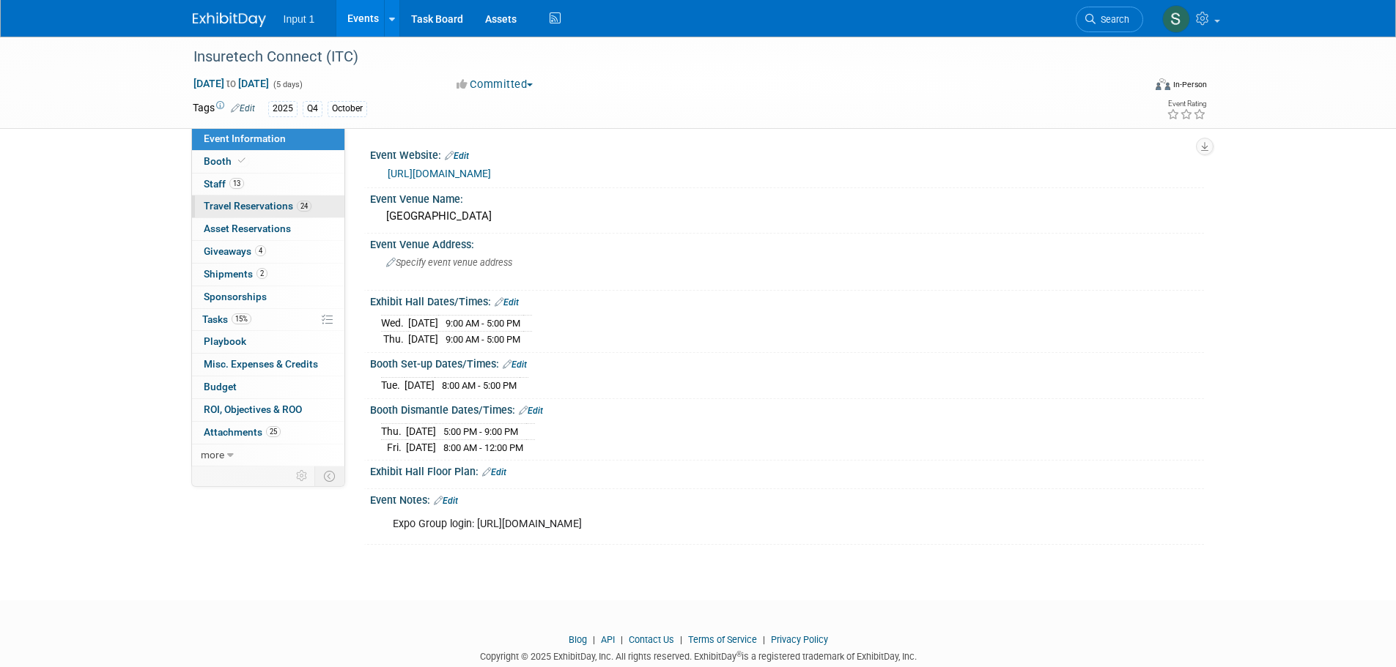
click at [240, 207] on span "Travel Reservations 24" at bounding box center [258, 206] width 108 height 12
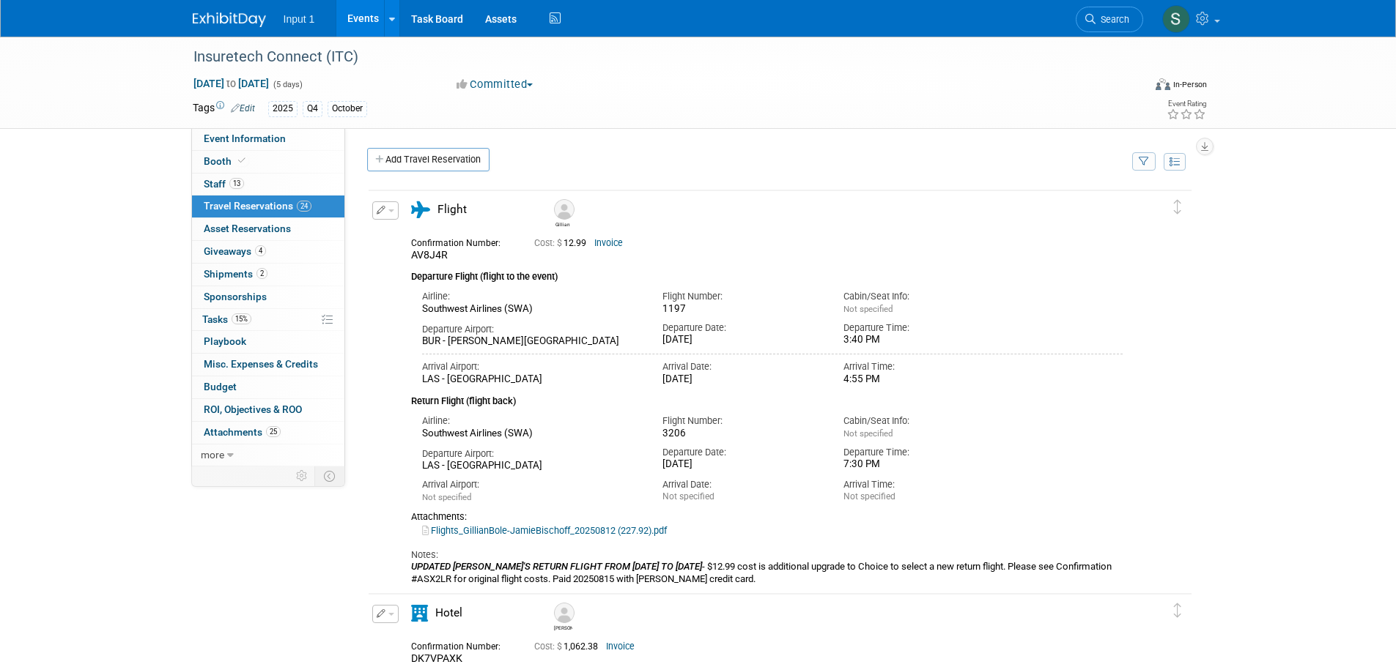
click at [1146, 161] on icon "button" at bounding box center [1143, 163] width 10 height 10
click at [1097, 204] on select "-- Select Traveler -- All reservation with no one tagged [PERSON_NAME] [PERSON_…" at bounding box center [1053, 206] width 182 height 21
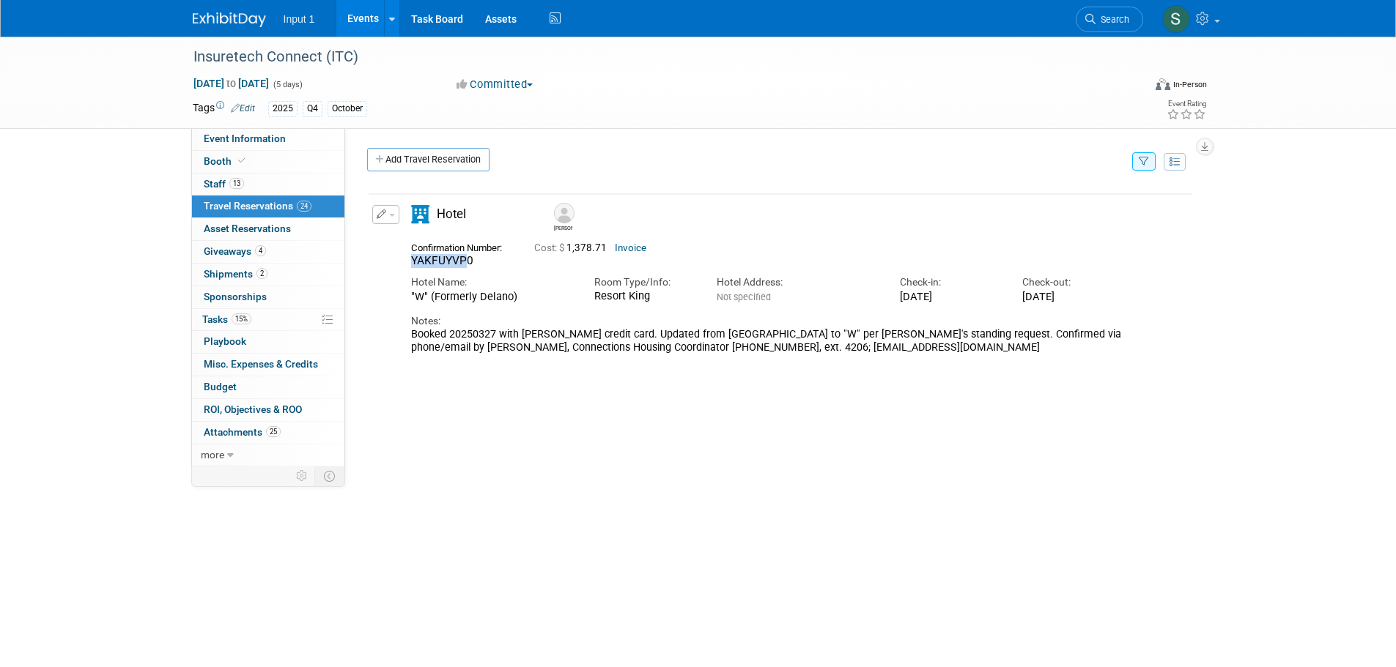
drag, startPoint x: 466, startPoint y: 260, endPoint x: 404, endPoint y: 264, distance: 61.7
click at [404, 264] on div "Confirmation Number: YAKFUYVP0" at bounding box center [461, 253] width 123 height 31
copy span "YAKFUYVP"
